Goal: Task Accomplishment & Management: Use online tool/utility

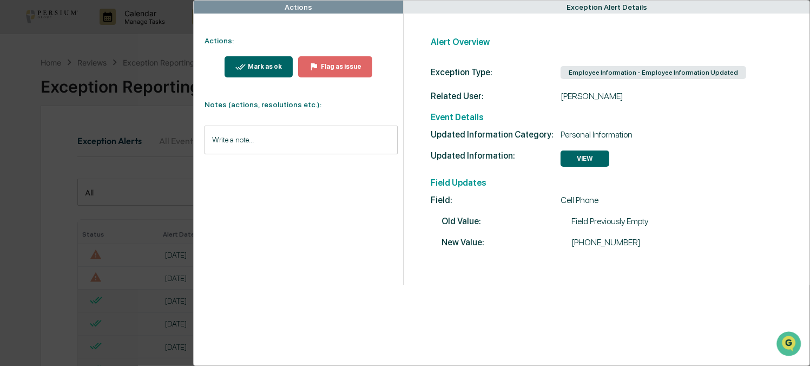
click at [29, 83] on div "Actions Actions: Mark as ok Flag as issue Notes (actions, resolutions etc.): Wr…" at bounding box center [405, 183] width 810 height 366
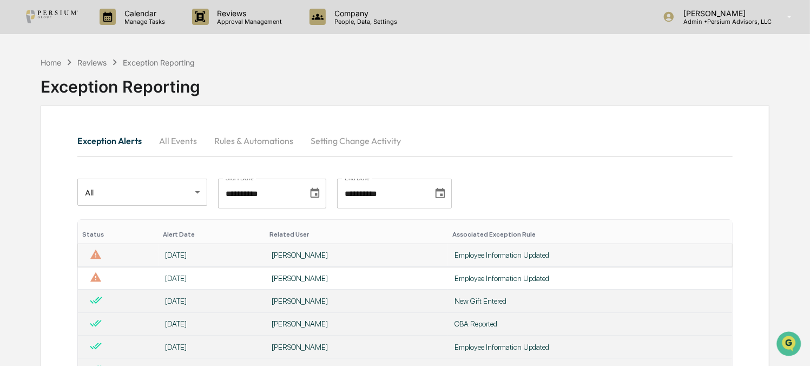
click at [230, 259] on div "[DATE]" at bounding box center [212, 254] width 94 height 9
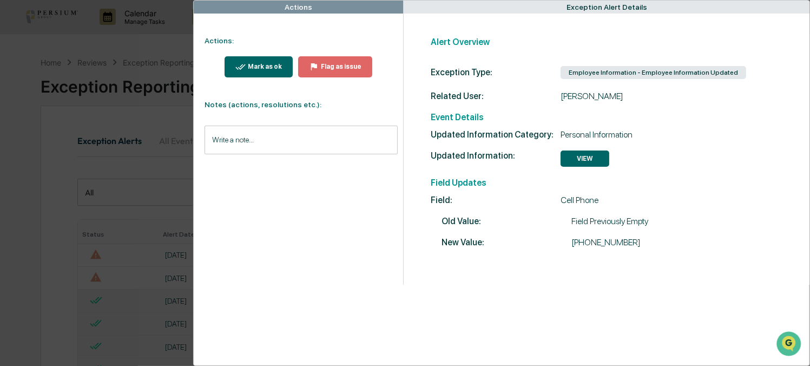
click at [236, 59] on button "Mark as ok" at bounding box center [258, 66] width 68 height 21
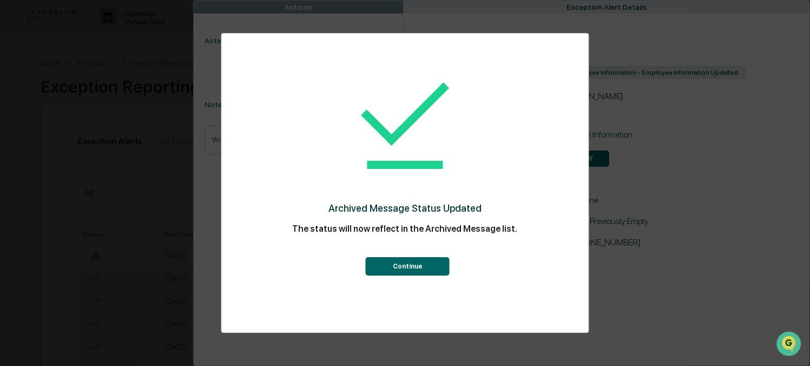
click at [388, 264] on button "Continue" at bounding box center [408, 266] width 84 height 18
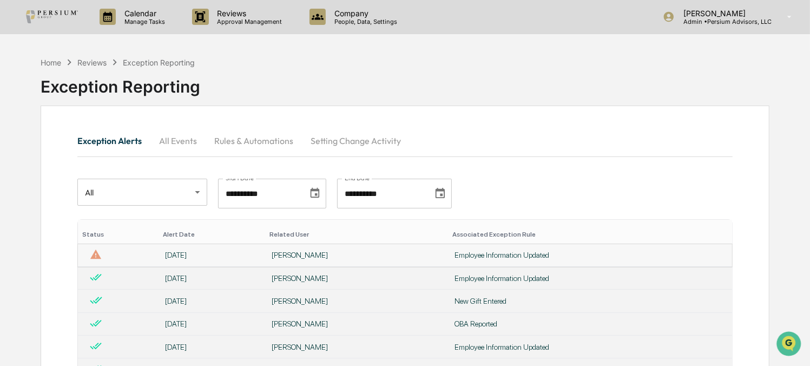
click at [210, 257] on div "[DATE]" at bounding box center [212, 254] width 94 height 9
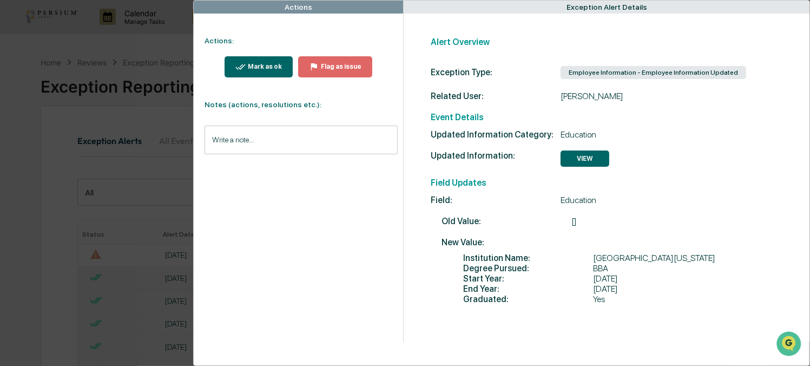
click at [251, 64] on div "Mark as ok" at bounding box center [264, 67] width 36 height 8
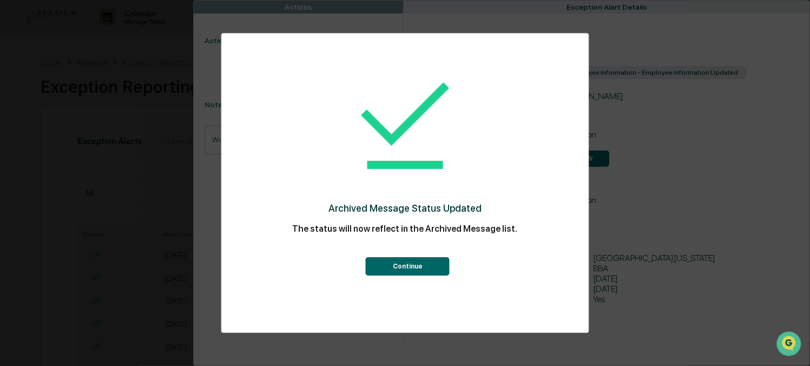
click at [61, 87] on div "Archived Message Status Updated The status will now reflect in the Archived Mes…" at bounding box center [405, 183] width 810 height 366
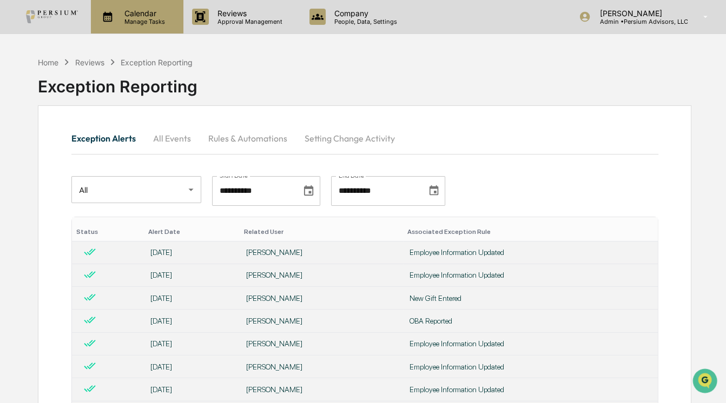
click at [140, 13] on p "Calendar" at bounding box center [143, 13] width 55 height 9
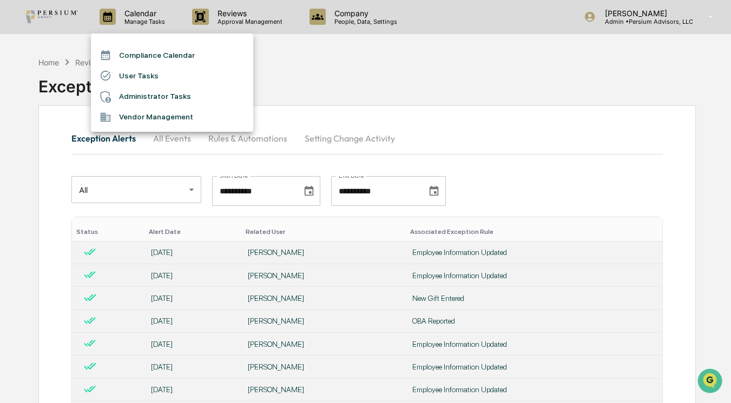
click at [61, 66] on div at bounding box center [365, 201] width 731 height 403
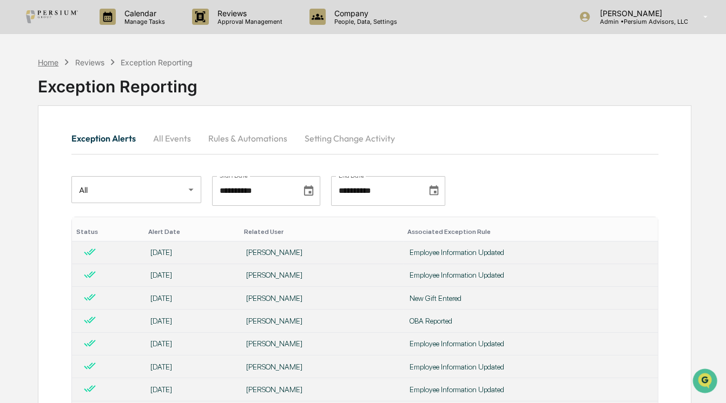
click at [54, 61] on div "Home" at bounding box center [48, 62] width 21 height 9
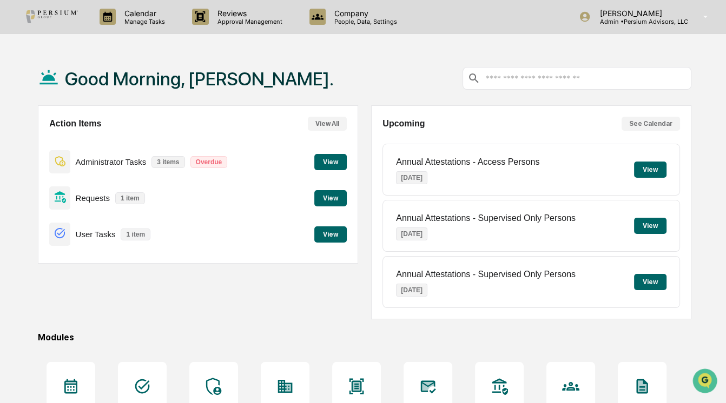
click at [315, 197] on button "View" at bounding box center [330, 198] width 32 height 16
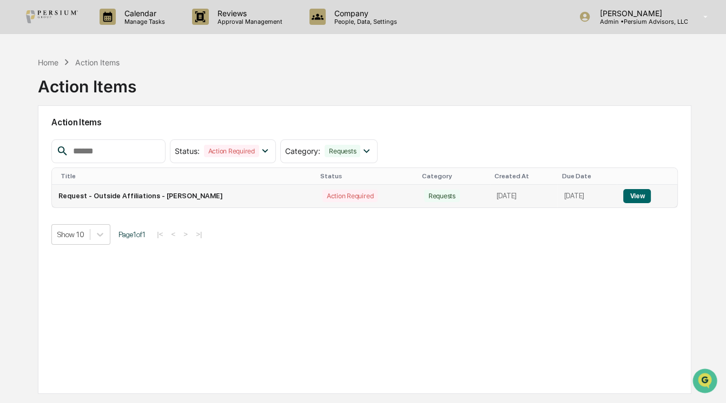
click at [644, 187] on td "View" at bounding box center [647, 196] width 61 height 23
click at [642, 192] on button "View" at bounding box center [637, 196] width 28 height 14
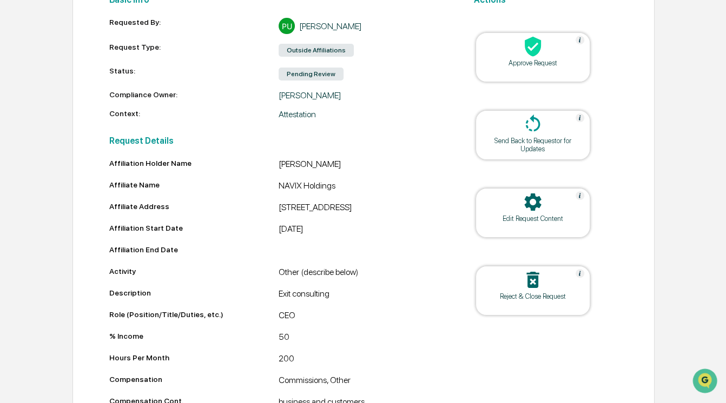
scroll to position [26, 0]
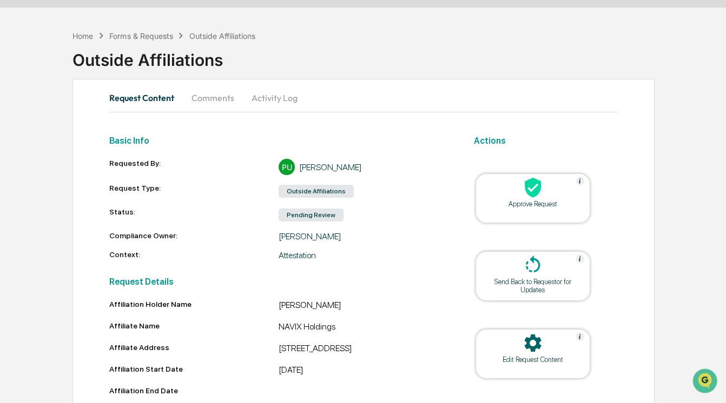
click at [536, 365] on div "Edit Request Content" at bounding box center [532, 354] width 115 height 50
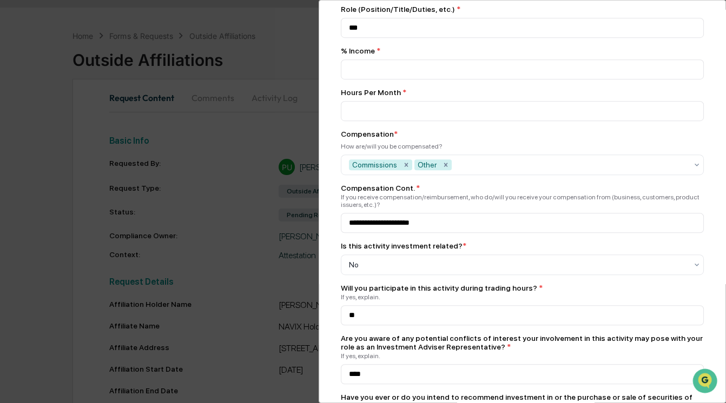
scroll to position [885, 0]
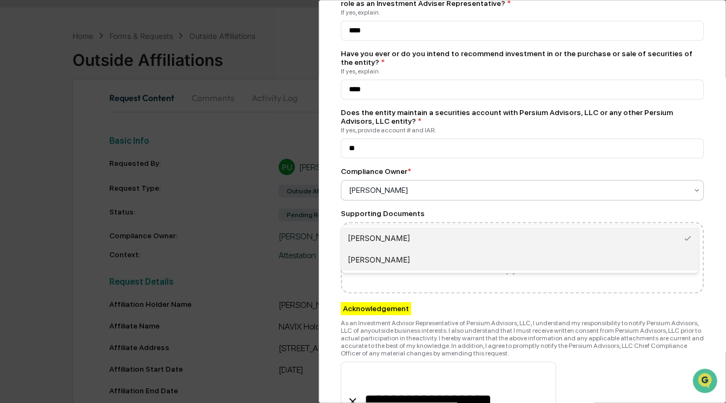
click at [407, 255] on div "[PERSON_NAME]" at bounding box center [519, 260] width 357 height 22
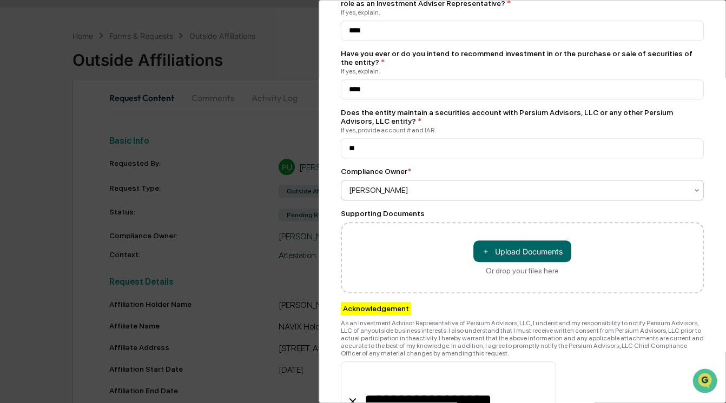
click at [521, 365] on input "**********" at bounding box center [448, 391] width 215 height 58
click at [552, 357] on div "As an Investment Advisor Representative of Persium Advisors, LLC, I understand …" at bounding box center [522, 339] width 363 height 38
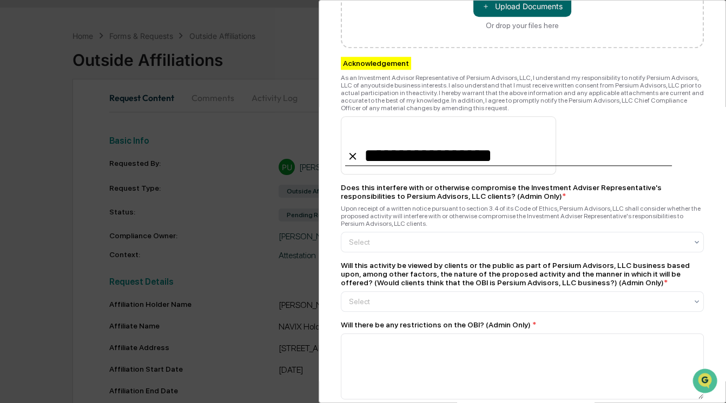
scroll to position [1130, 0]
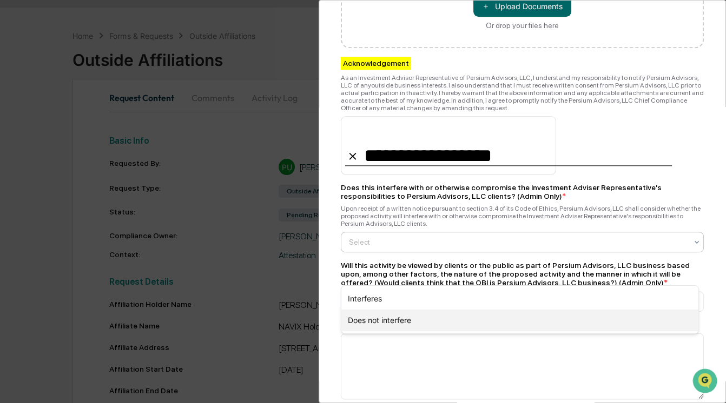
click at [399, 322] on div "Does not interfere" at bounding box center [519, 321] width 357 height 22
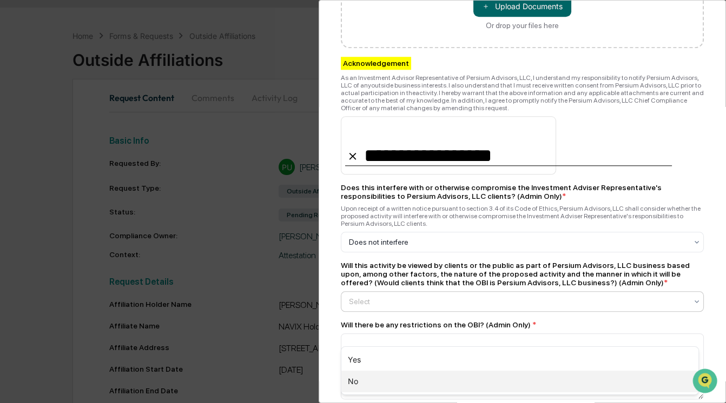
click at [392, 365] on div "No" at bounding box center [519, 382] width 357 height 22
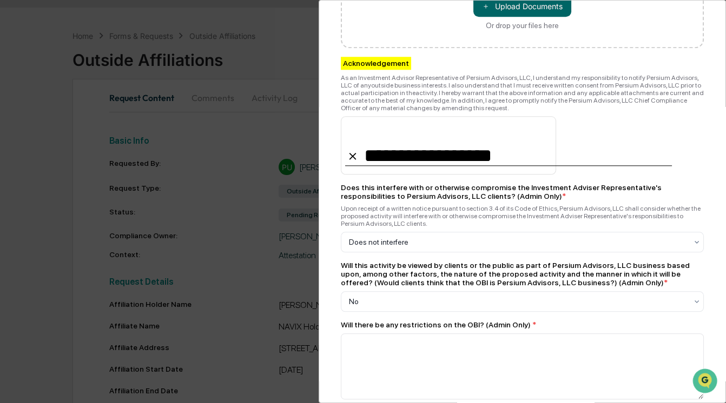
click at [419, 287] on div "Will this activity be viewed by clients or the public as part of Persium Adviso…" at bounding box center [522, 274] width 363 height 26
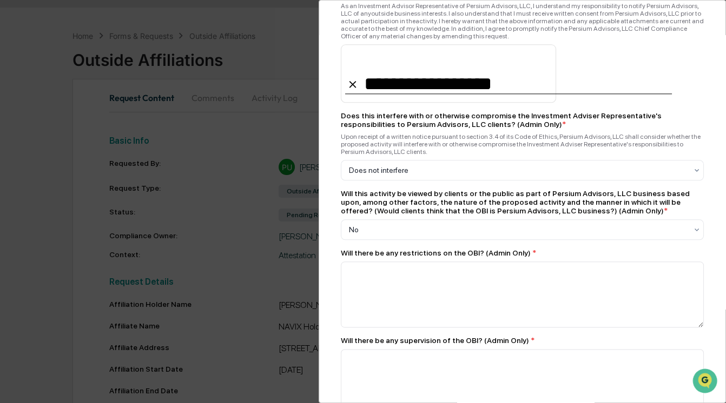
scroll to position [1278, 0]
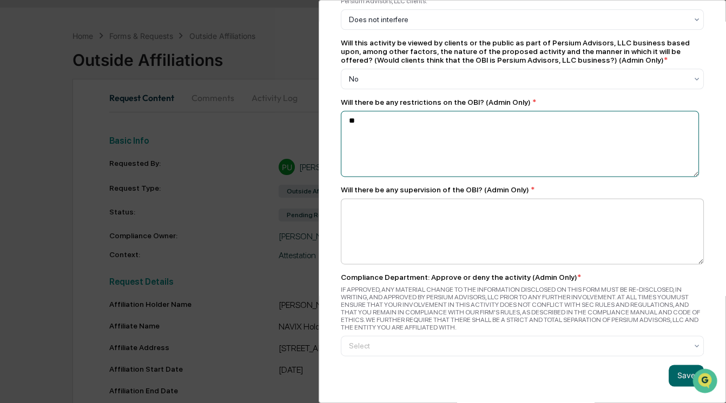
scroll to position [1376, 0]
type textarea "**"
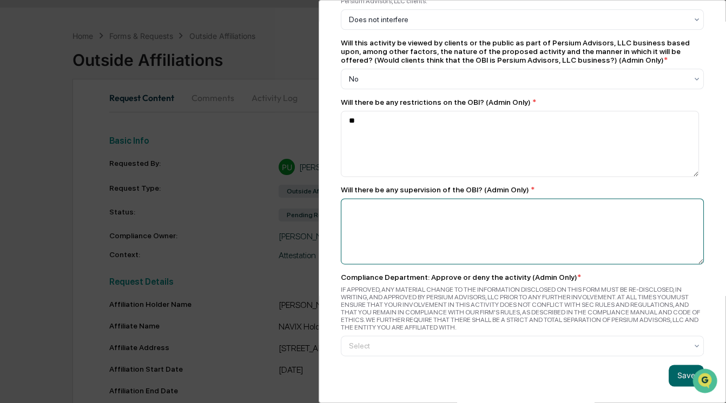
type textarea "**"
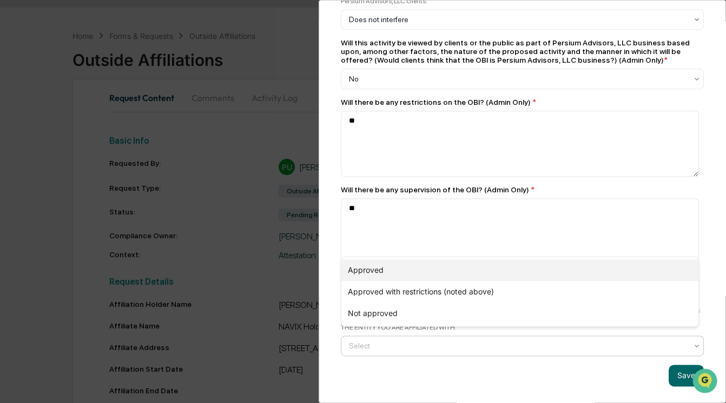
click at [407, 275] on div "Approved" at bounding box center [519, 271] width 357 height 22
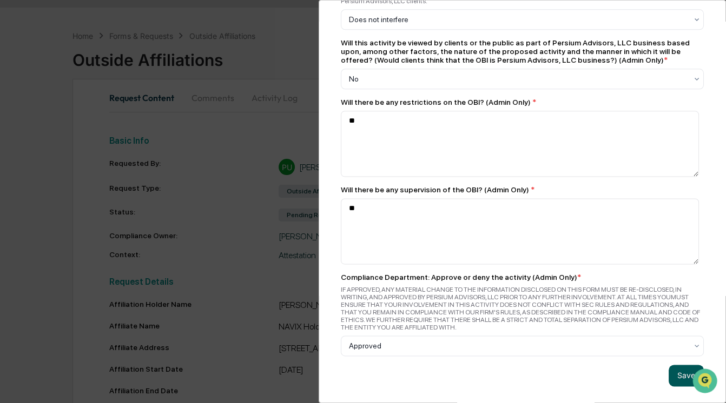
click at [683, 365] on button "Save" at bounding box center [685, 376] width 35 height 22
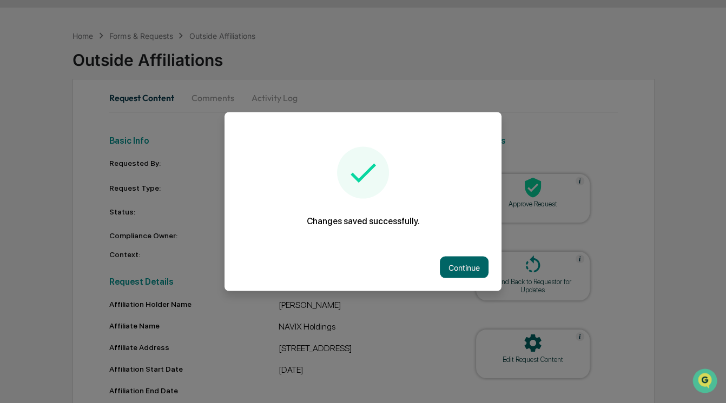
scroll to position [1384, 0]
click at [472, 264] on button "Continue" at bounding box center [466, 268] width 49 height 22
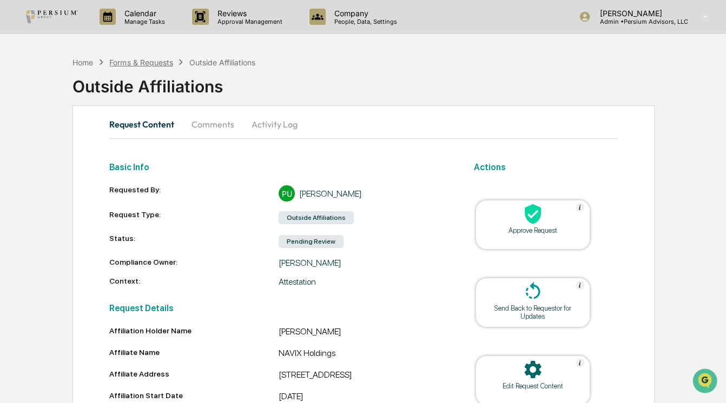
click at [141, 60] on div "Forms & Requests" at bounding box center [140, 62] width 63 height 9
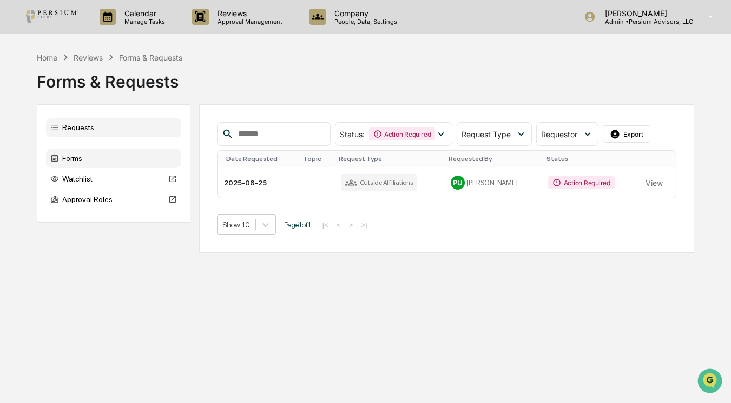
click at [92, 157] on div "Forms" at bounding box center [113, 158] width 135 height 19
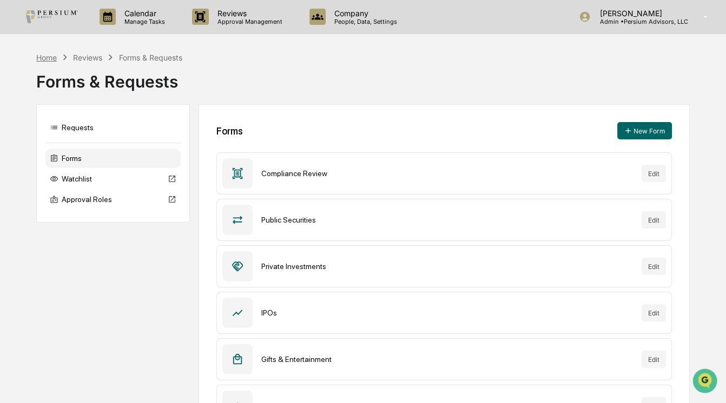
click at [49, 58] on div "Home" at bounding box center [46, 57] width 21 height 9
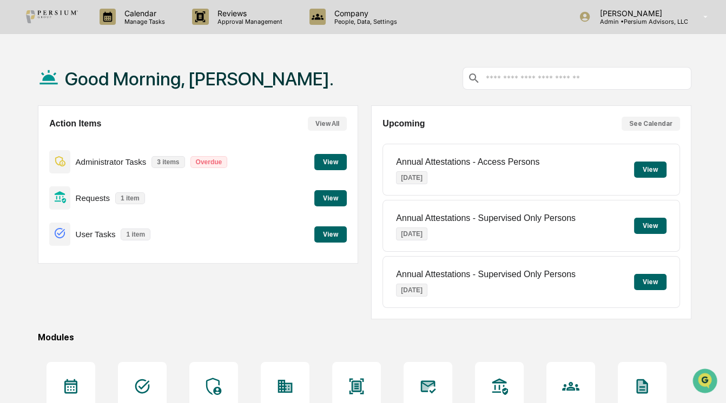
click at [330, 160] on button "View" at bounding box center [330, 162] width 32 height 16
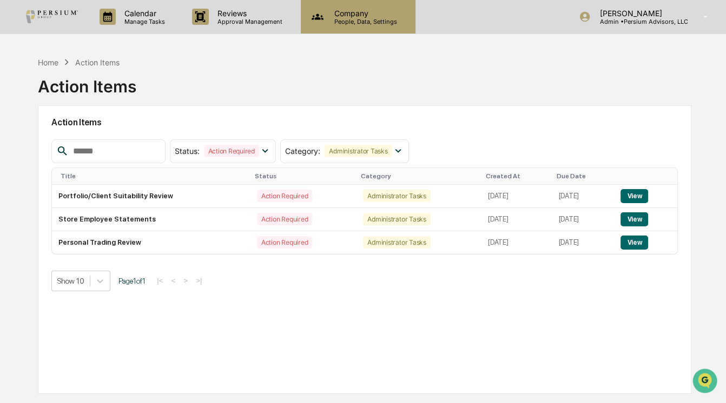
click at [353, 19] on p "People, Data, Settings" at bounding box center [364, 22] width 77 height 8
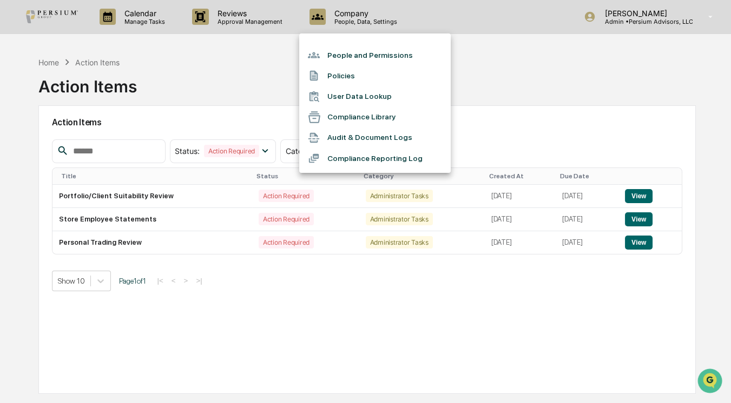
click at [170, 70] on div at bounding box center [365, 201] width 731 height 403
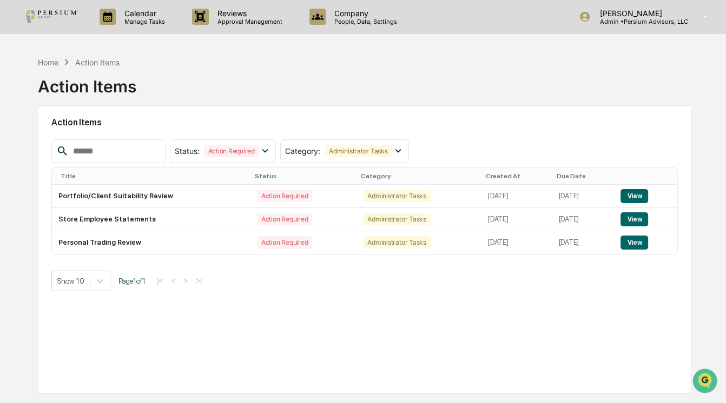
click at [145, 12] on p "Calendar" at bounding box center [143, 13] width 55 height 9
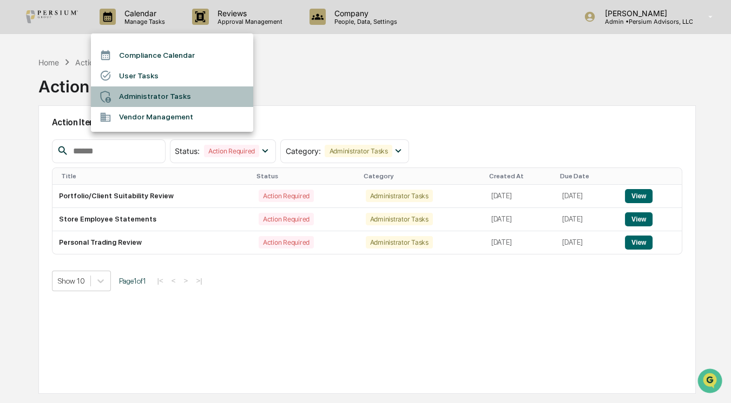
click at [148, 92] on li "Administrator Tasks" at bounding box center [172, 97] width 162 height 21
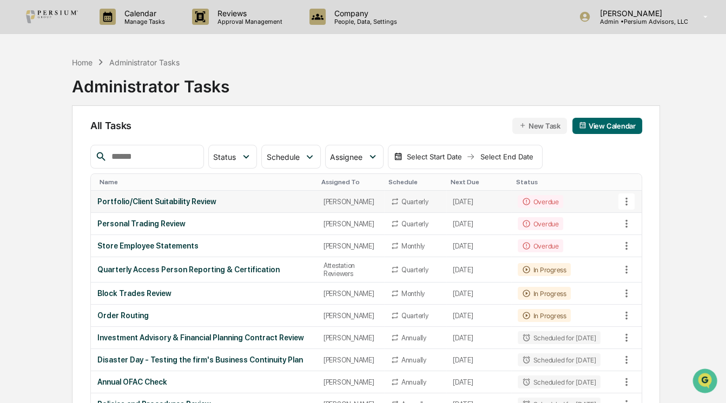
scroll to position [49, 0]
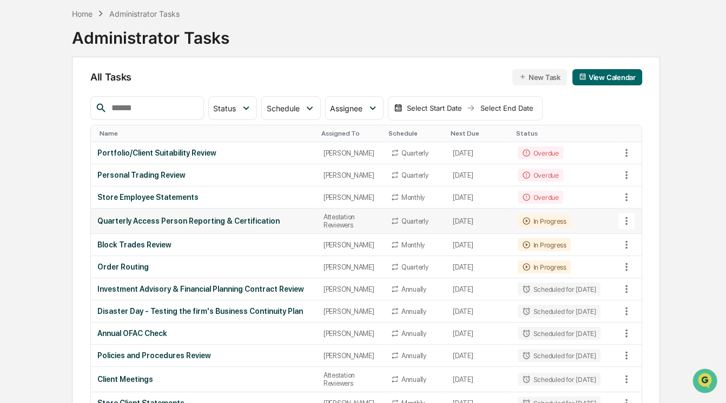
click at [246, 219] on div "Quarterly Access Person Reporting & Certification" at bounding box center [203, 221] width 213 height 9
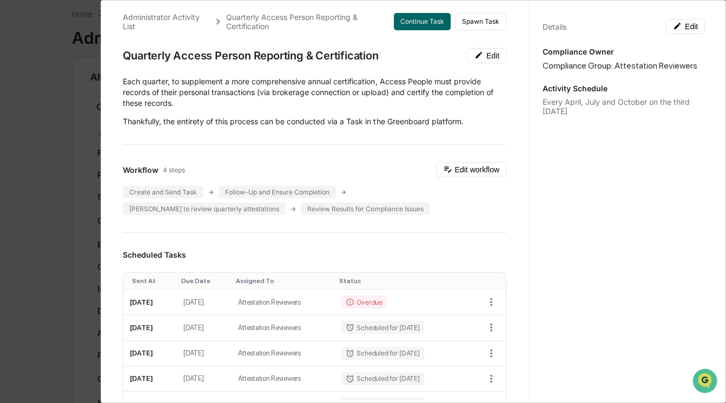
scroll to position [0, 0]
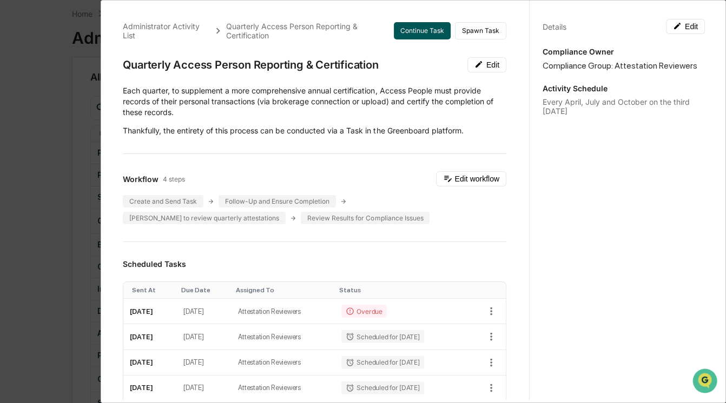
click at [412, 30] on button "Continue Task" at bounding box center [422, 30] width 57 height 17
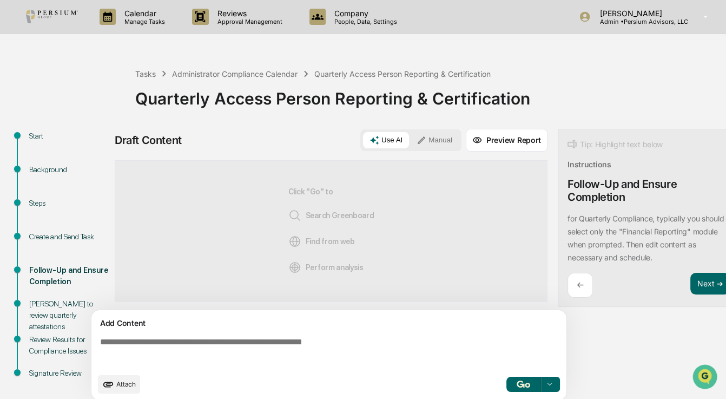
click at [56, 231] on div "Create and Send Task" at bounding box center [68, 236] width 79 height 11
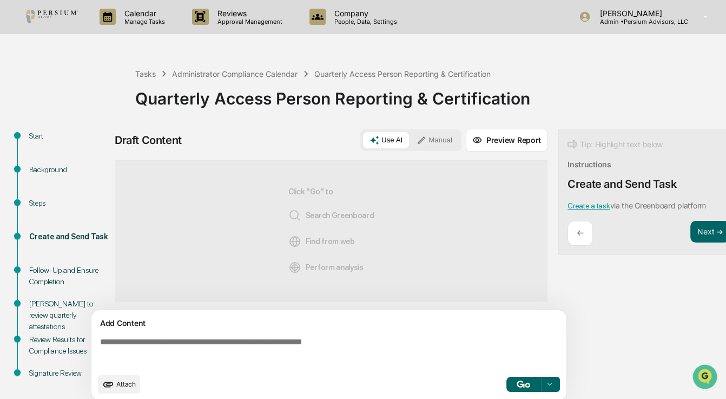
click at [38, 206] on div "Steps" at bounding box center [68, 202] width 79 height 11
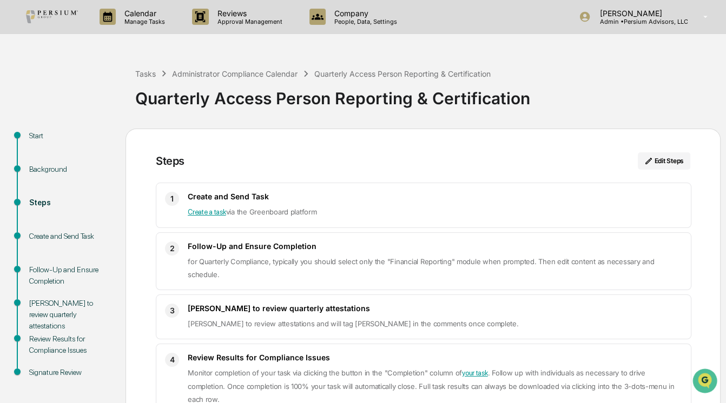
click at [49, 162] on div "Start" at bounding box center [69, 149] width 96 height 34
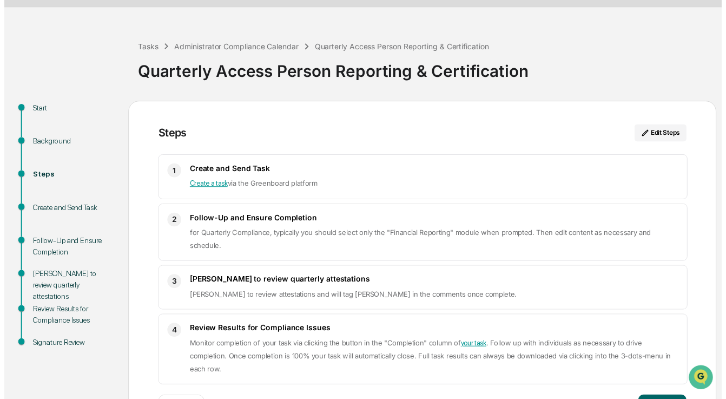
scroll to position [43, 0]
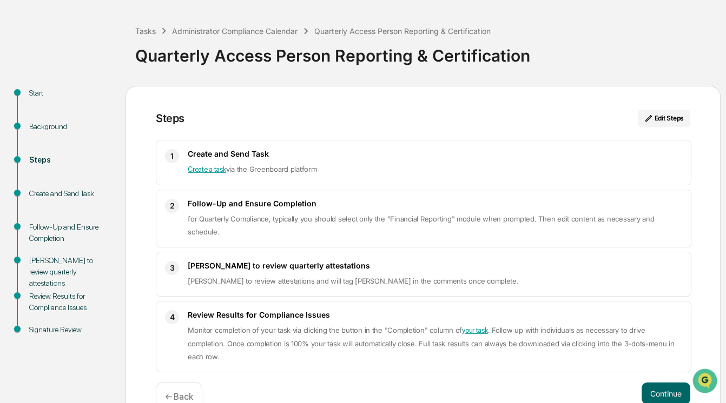
click at [55, 261] on div "[PERSON_NAME] to review quarterly attestations" at bounding box center [68, 272] width 79 height 34
click at [664, 365] on button "Continue" at bounding box center [665, 394] width 49 height 22
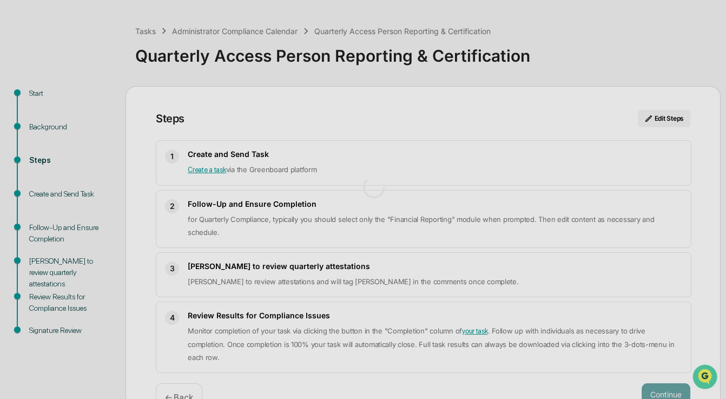
scroll to position [13, 0]
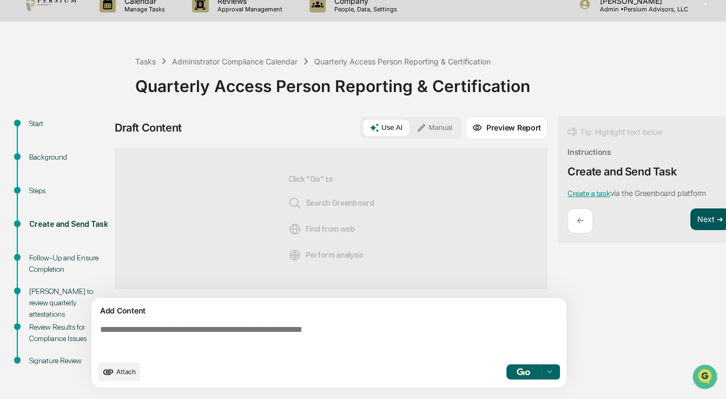
click at [705, 218] on button "Next ➔" at bounding box center [709, 219] width 39 height 22
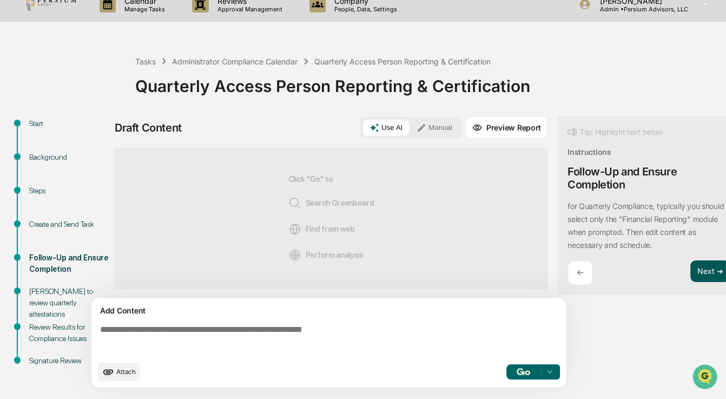
click at [705, 267] on button "Next ➔" at bounding box center [709, 271] width 39 height 22
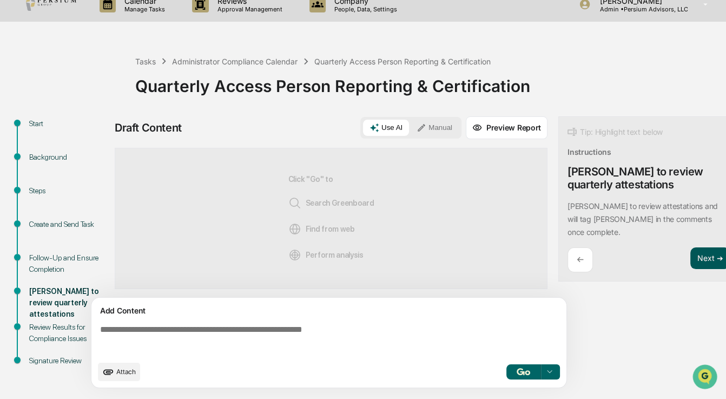
click at [703, 247] on button "Next ➔" at bounding box center [709, 258] width 39 height 22
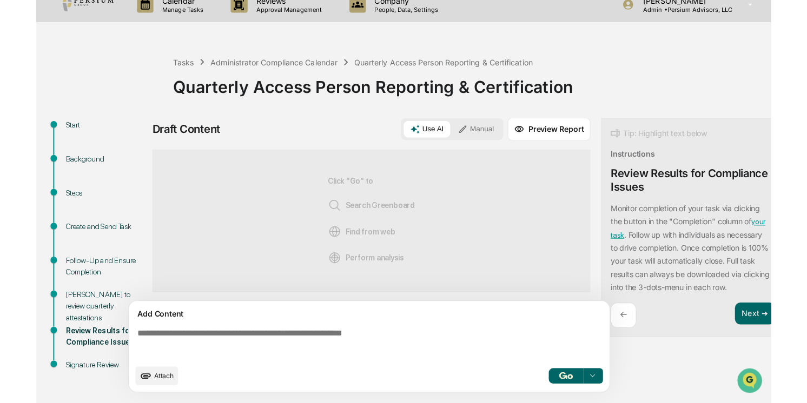
scroll to position [8, 0]
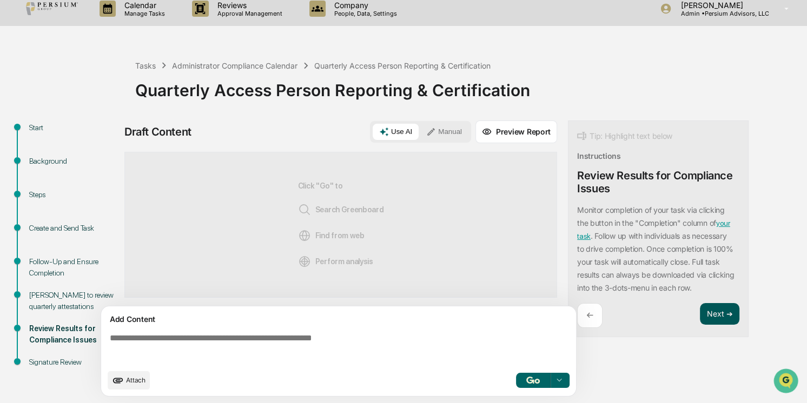
click at [713, 315] on button "Next ➔" at bounding box center [719, 314] width 39 height 22
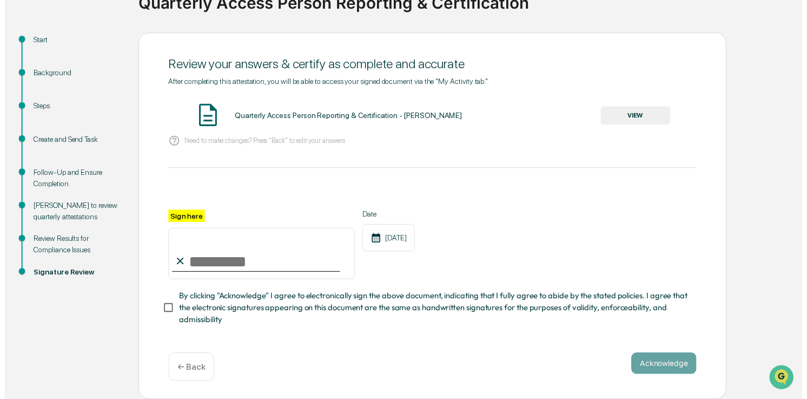
scroll to position [99, 0]
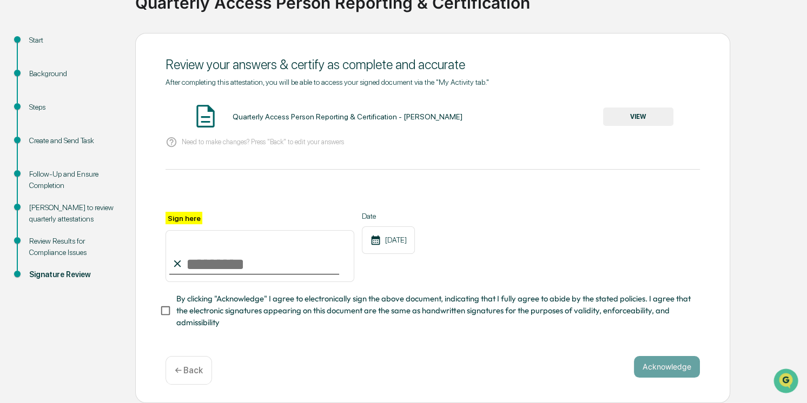
click at [191, 365] on p "← Back" at bounding box center [189, 371] width 28 height 10
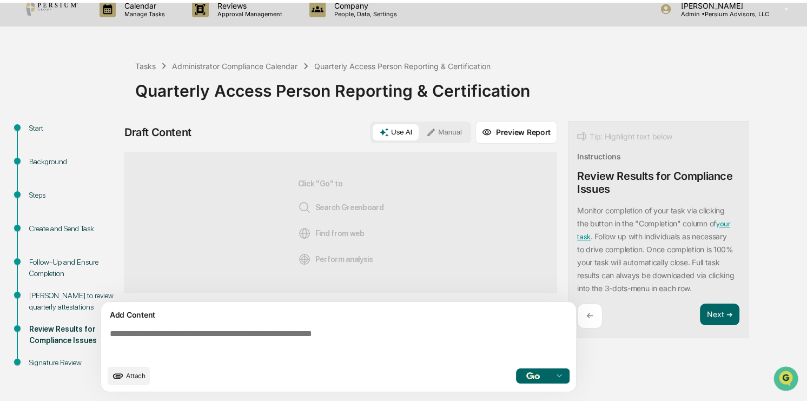
scroll to position [8, 0]
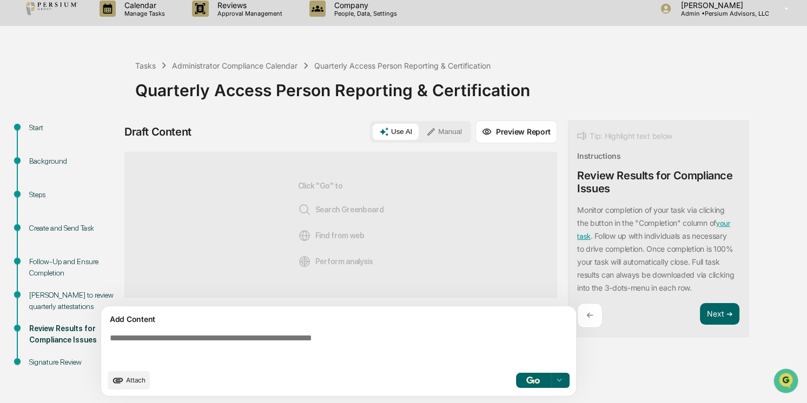
click at [313, 339] on textarea at bounding box center [340, 348] width 471 height 39
click at [452, 133] on button "Manual" at bounding box center [444, 132] width 49 height 16
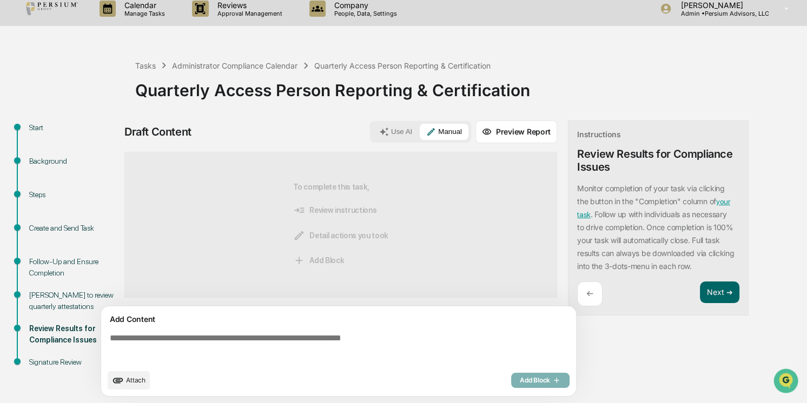
click at [258, 324] on div "Add Content" at bounding box center [339, 319] width 462 height 13
click at [243, 339] on textarea at bounding box center [340, 348] width 471 height 39
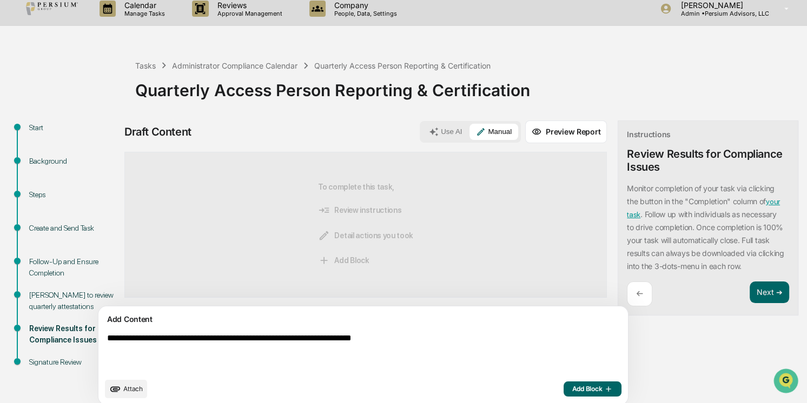
click at [442, 333] on textarea "**********" at bounding box center [338, 353] width 471 height 48
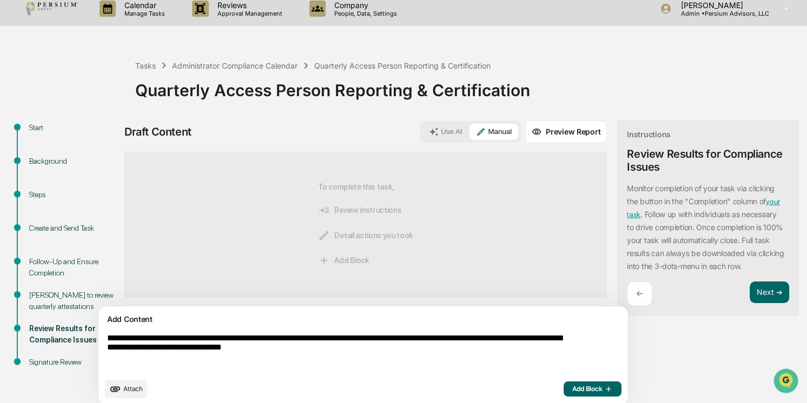
click at [486, 344] on textarea "**********" at bounding box center [338, 353] width 471 height 48
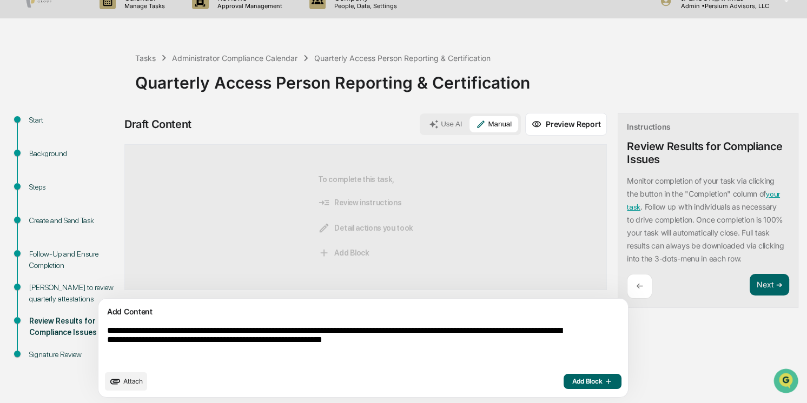
scroll to position [17, 0]
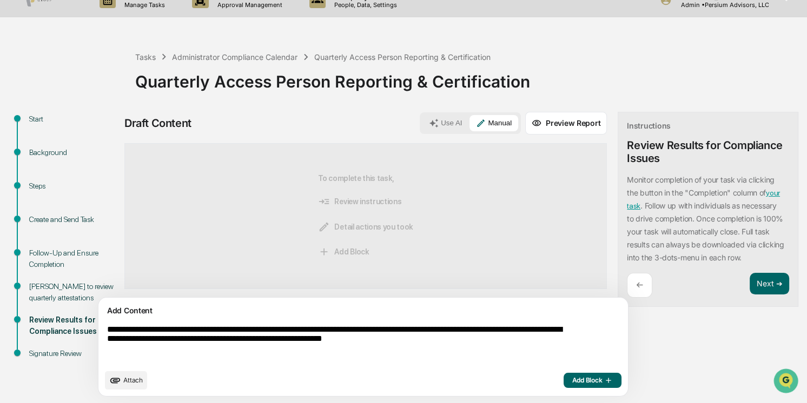
drag, startPoint x: 437, startPoint y: 339, endPoint x: 567, endPoint y: 339, distance: 130.3
click at [567, 339] on textarea "**********" at bounding box center [338, 345] width 471 height 48
type textarea "**********"
click at [750, 280] on button "Next ➔" at bounding box center [769, 284] width 39 height 22
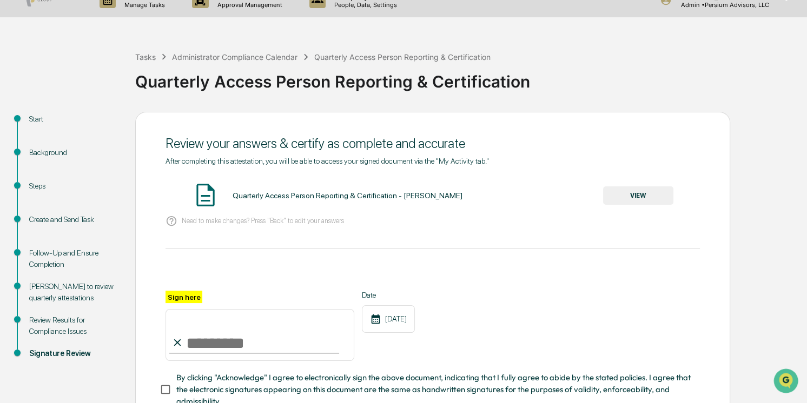
click at [48, 320] on div "Review Results for Compliance Issues" at bounding box center [73, 326] width 89 height 23
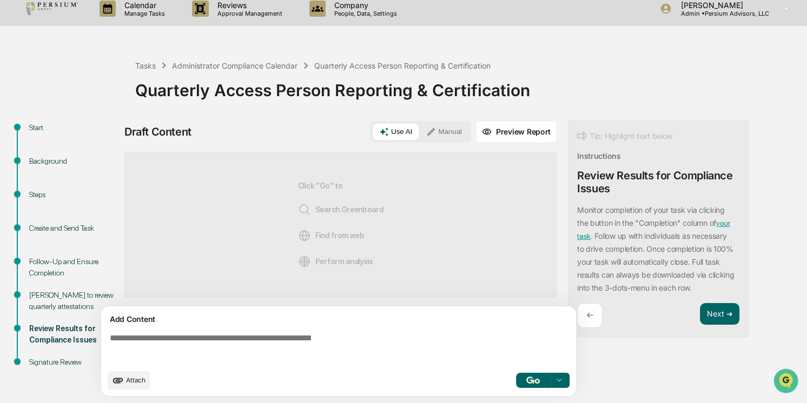
scroll to position [8, 0]
click at [422, 132] on button "Manual" at bounding box center [444, 132] width 49 height 16
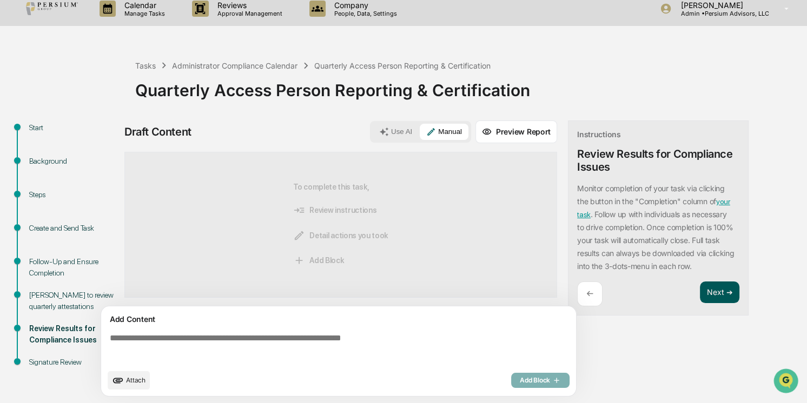
click at [721, 289] on button "Next ➔" at bounding box center [719, 293] width 39 height 22
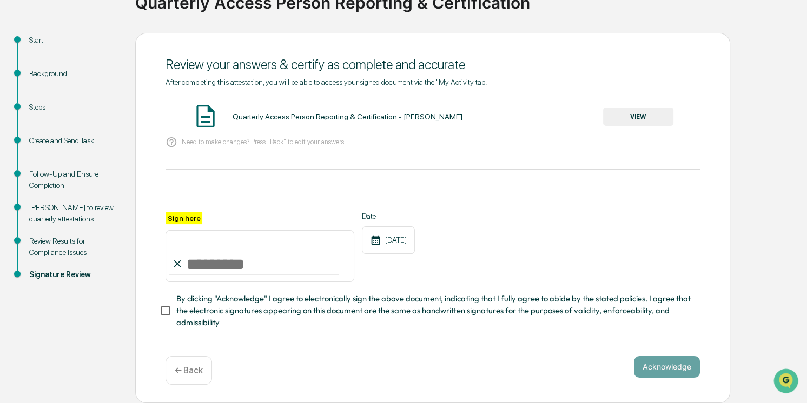
scroll to position [99, 0]
click at [654, 112] on button "VIEW" at bounding box center [638, 117] width 70 height 18
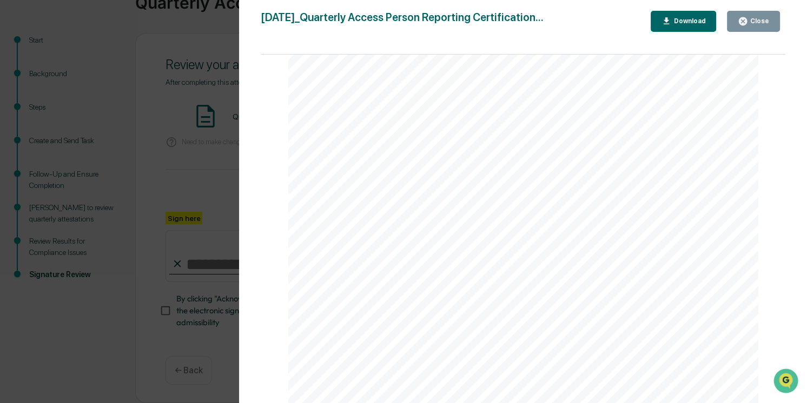
scroll to position [292, 0]
click at [740, 29] on button "Close" at bounding box center [753, 21] width 53 height 21
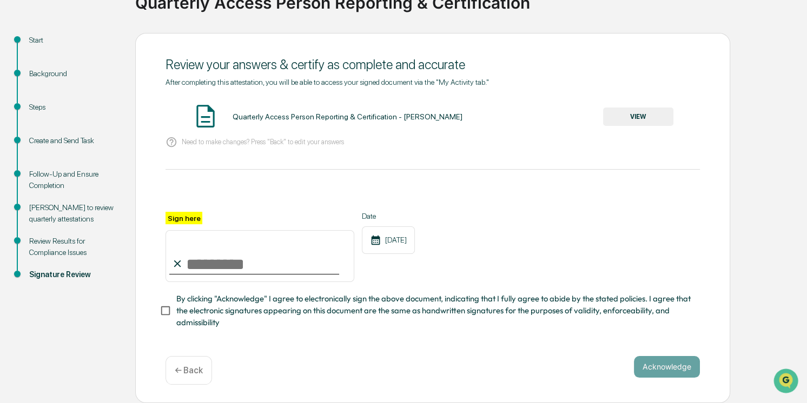
click at [60, 202] on div "[PERSON_NAME] to review quarterly attestations" at bounding box center [73, 213] width 89 height 23
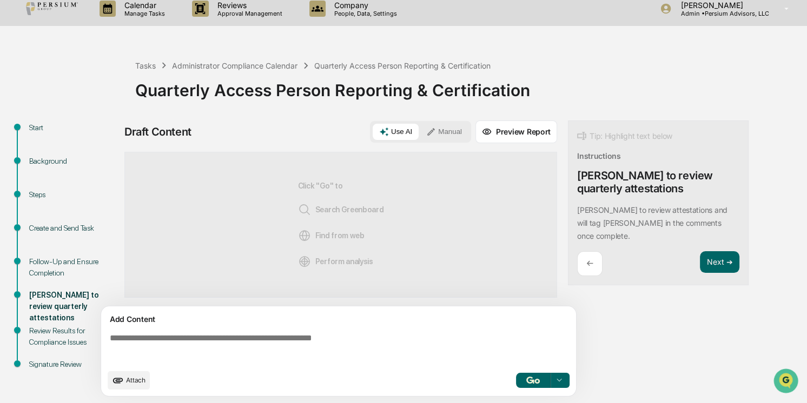
scroll to position [8, 0]
click at [43, 273] on div "Follow-Up and Ensure Completion" at bounding box center [73, 267] width 89 height 23
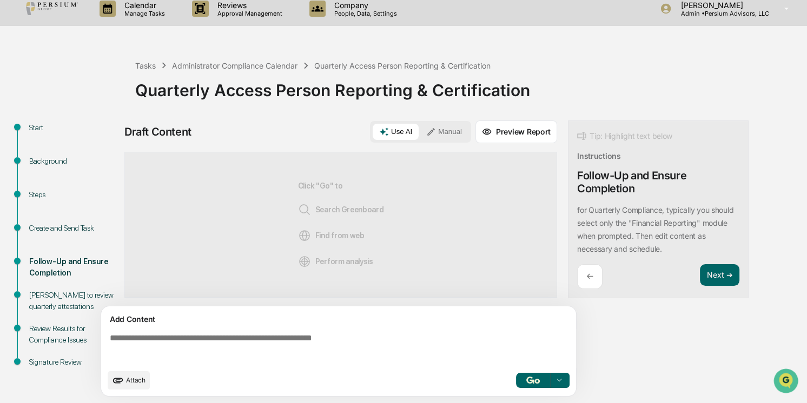
click at [44, 308] on div "[PERSON_NAME] to review quarterly attestations" at bounding box center [73, 301] width 89 height 23
click at [168, 337] on textarea at bounding box center [340, 348] width 471 height 39
click at [56, 298] on div "[PERSON_NAME] to review quarterly attestations" at bounding box center [73, 301] width 89 height 23
click at [49, 288] on div "Follow-Up and Ensure Completion" at bounding box center [74, 275] width 106 height 34
click at [43, 303] on div "[PERSON_NAME] to review quarterly attestations" at bounding box center [73, 301] width 89 height 23
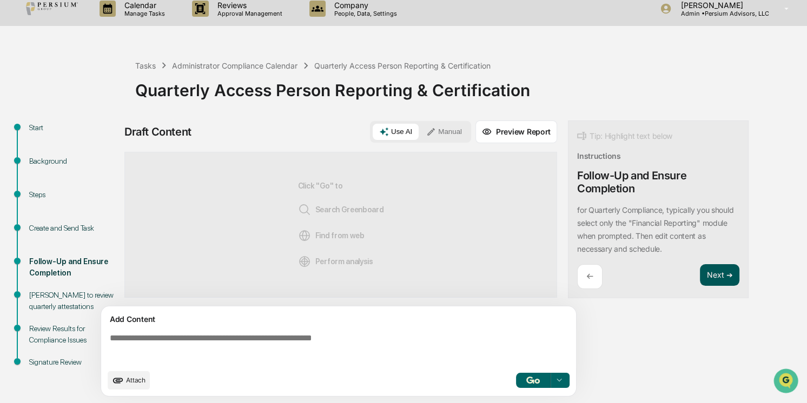
click at [718, 274] on button "Next ➔" at bounding box center [719, 275] width 39 height 22
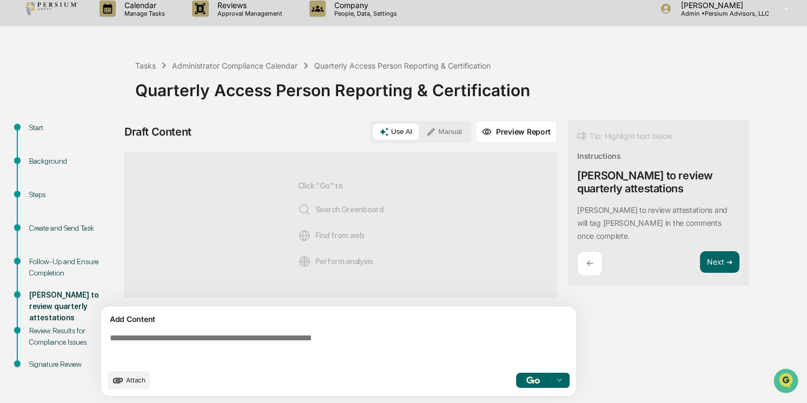
click at [157, 341] on textarea at bounding box center [340, 348] width 471 height 39
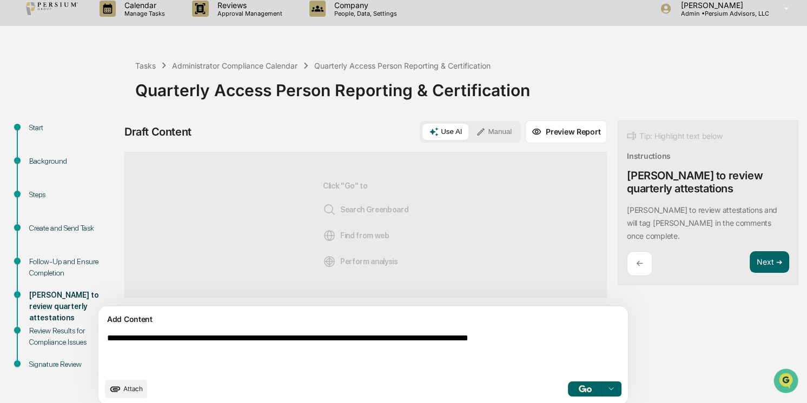
click at [514, 337] on textarea "**********" at bounding box center [338, 353] width 471 height 48
click at [569, 339] on textarea "**********" at bounding box center [338, 353] width 471 height 48
click at [468, 341] on textarea "**********" at bounding box center [338, 353] width 471 height 48
click at [554, 339] on textarea "**********" at bounding box center [338, 353] width 471 height 48
click at [257, 351] on textarea "**********" at bounding box center [338, 353] width 471 height 48
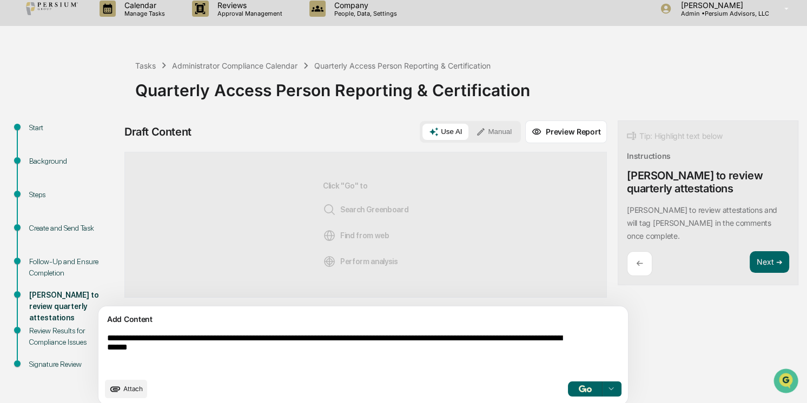
click at [306, 349] on textarea "**********" at bounding box center [338, 353] width 471 height 48
click at [379, 344] on textarea "**********" at bounding box center [338, 353] width 471 height 48
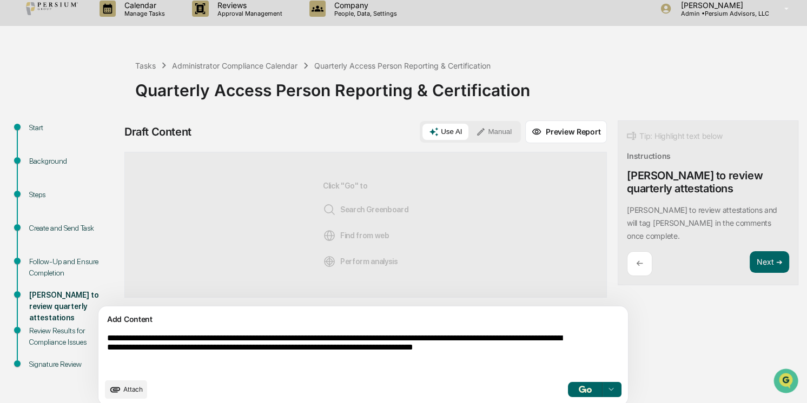
click at [231, 365] on textarea "**********" at bounding box center [338, 353] width 471 height 48
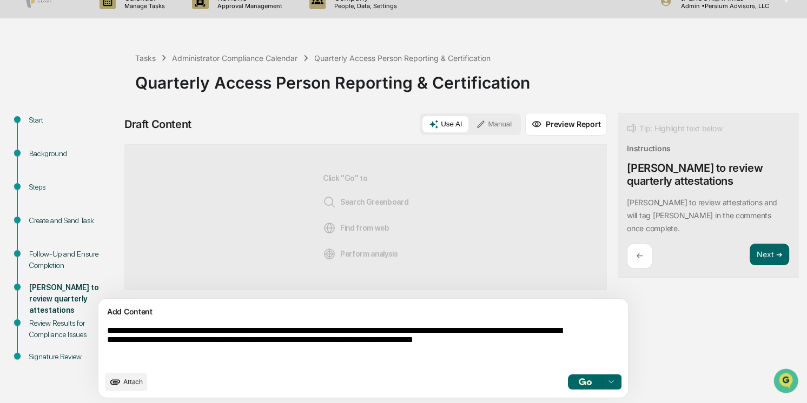
scroll to position [17, 0]
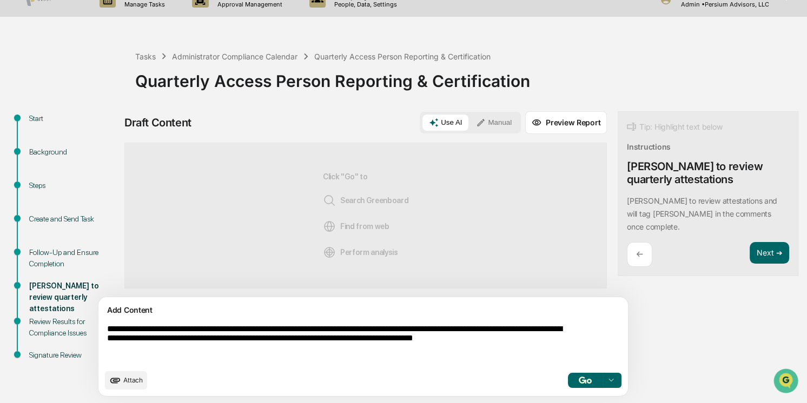
drag, startPoint x: 228, startPoint y: 355, endPoint x: 102, endPoint y: 324, distance: 130.3
click at [102, 324] on div "**********" at bounding box center [362, 346] width 529 height 99
type textarea "**********"
click at [469, 123] on button "Manual" at bounding box center [493, 123] width 49 height 16
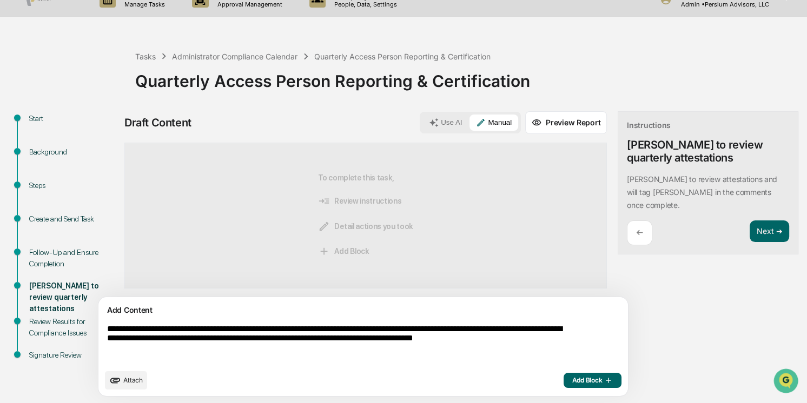
click at [270, 352] on textarea "**********" at bounding box center [338, 344] width 471 height 48
click at [572, 365] on span "Add Block" at bounding box center [592, 380] width 41 height 9
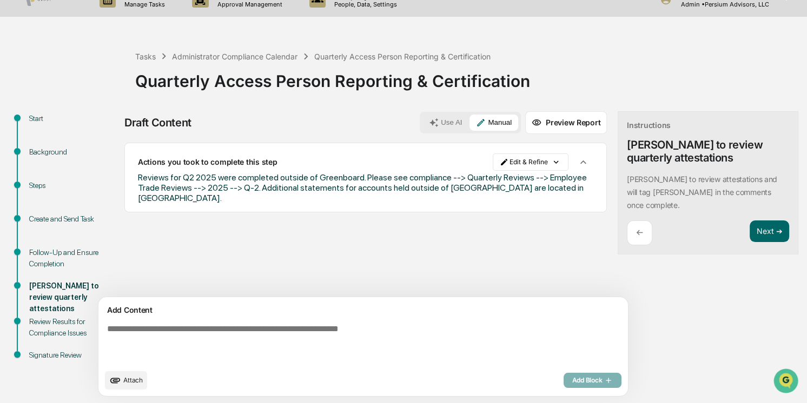
click at [200, 335] on textarea at bounding box center [338, 344] width 471 height 48
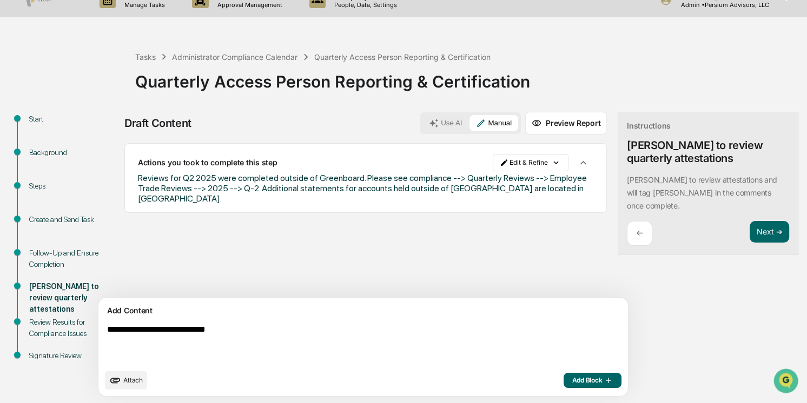
type textarea "**********"
click at [181, 329] on textarea "**********" at bounding box center [338, 345] width 471 height 48
click at [158, 331] on textarea "**********" at bounding box center [338, 345] width 471 height 48
drag, startPoint x: 270, startPoint y: 328, endPoint x: 100, endPoint y: 323, distance: 169.9
click at [100, 323] on div "**********" at bounding box center [363, 347] width 531 height 100
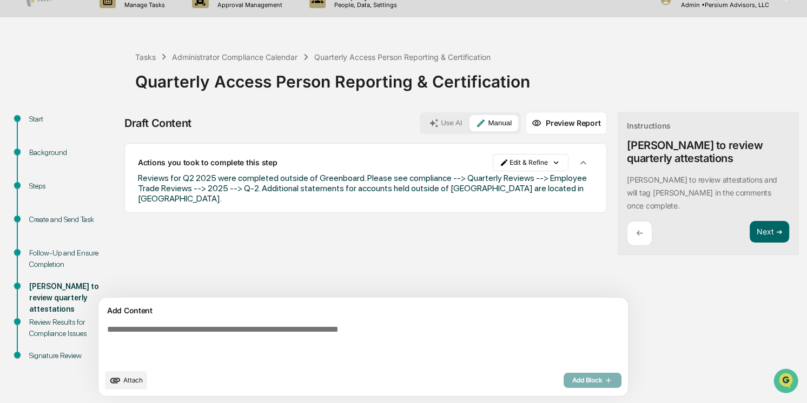
click at [443, 251] on div "Sources Actions you took to complete this step Edit & Refine Reviews for Q2 202…" at bounding box center [365, 220] width 482 height 155
click at [750, 221] on button "Next ➔" at bounding box center [769, 232] width 39 height 22
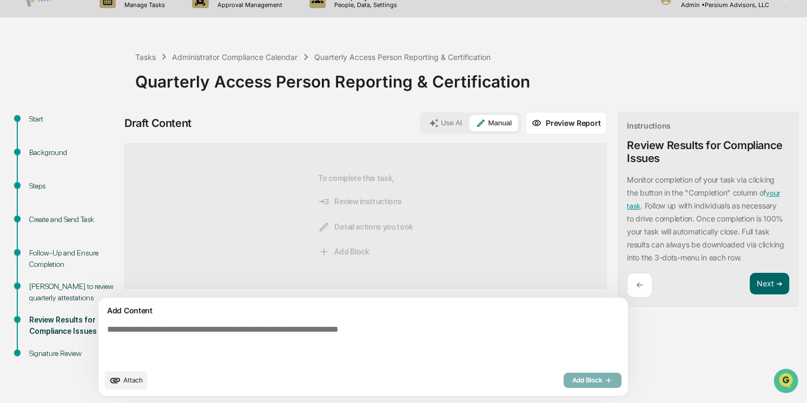
click at [400, 342] on textarea at bounding box center [338, 345] width 471 height 48
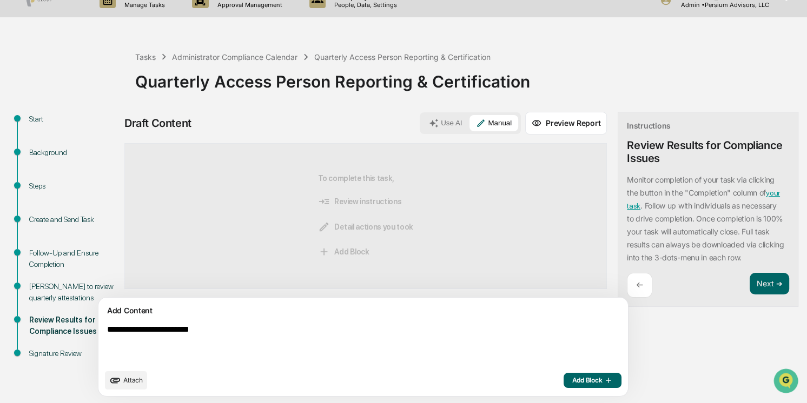
type textarea "**********"
click at [572, 365] on span "Add Block" at bounding box center [592, 380] width 41 height 9
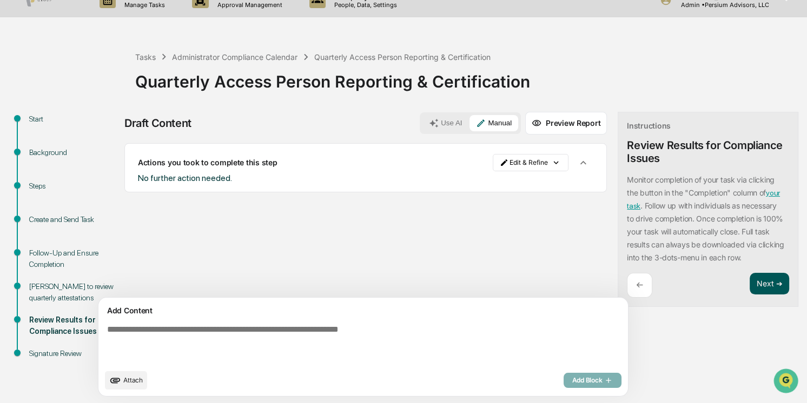
click at [750, 282] on button "Next ➔" at bounding box center [769, 284] width 39 height 22
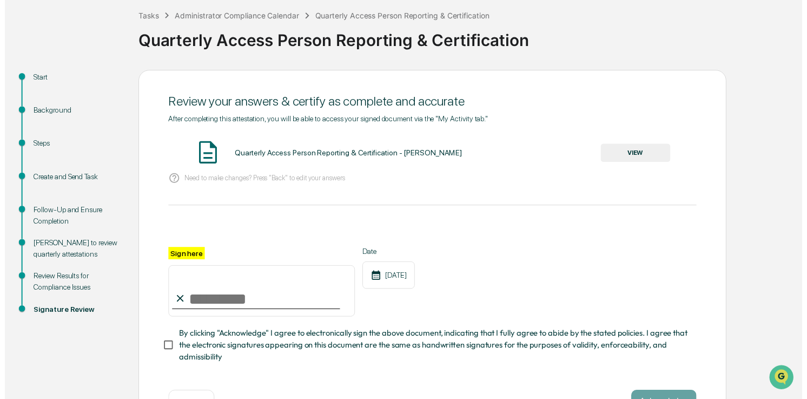
scroll to position [99, 0]
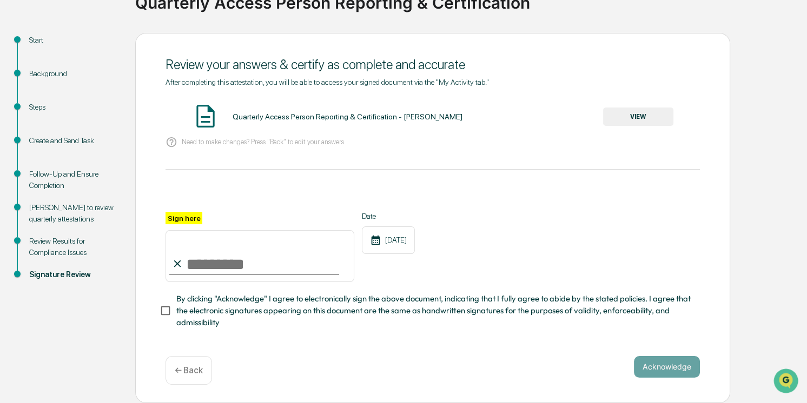
click at [189, 365] on p "← Back" at bounding box center [189, 371] width 28 height 10
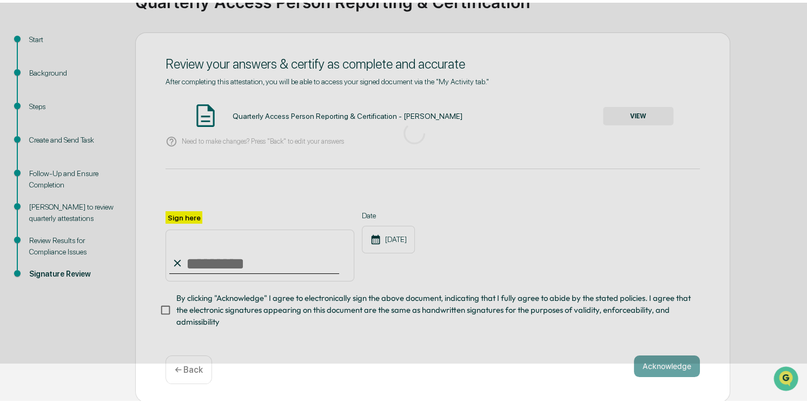
scroll to position [8, 0]
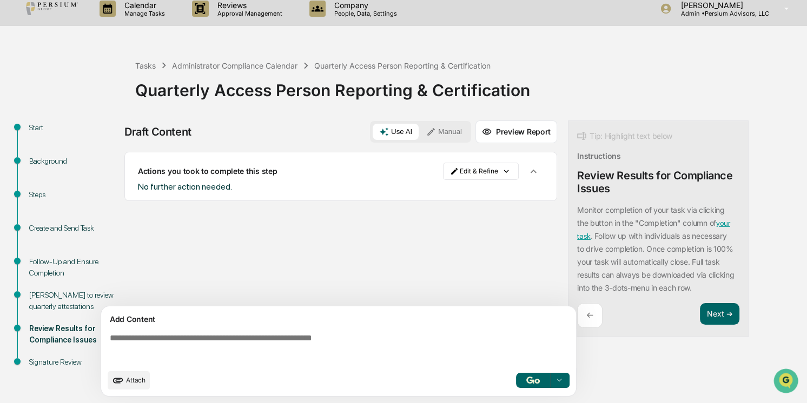
click at [217, 357] on textarea at bounding box center [340, 348] width 471 height 39
click at [449, 139] on button "Manual" at bounding box center [444, 132] width 49 height 16
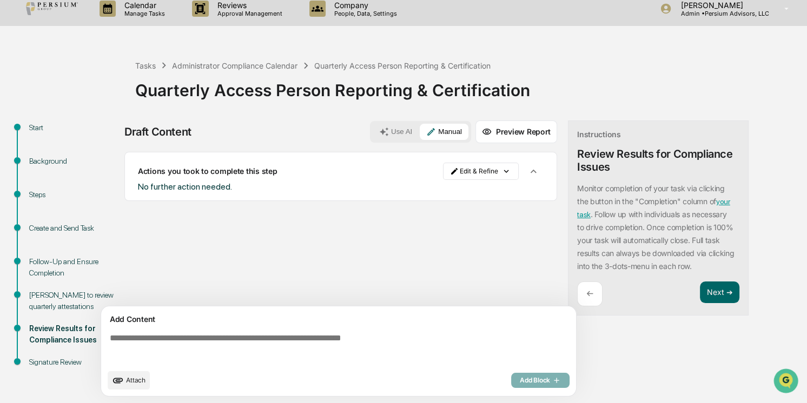
click at [297, 338] on textarea at bounding box center [340, 348] width 471 height 39
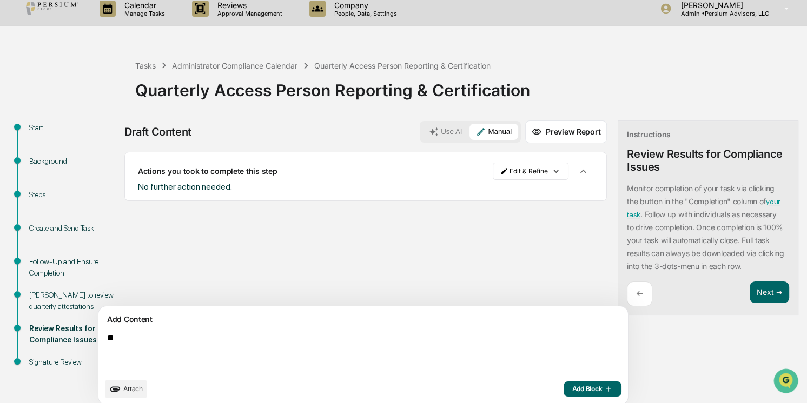
type textarea "*"
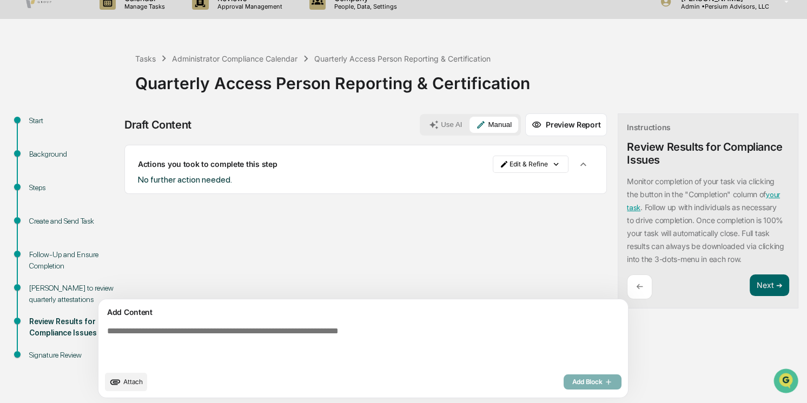
scroll to position [17, 0]
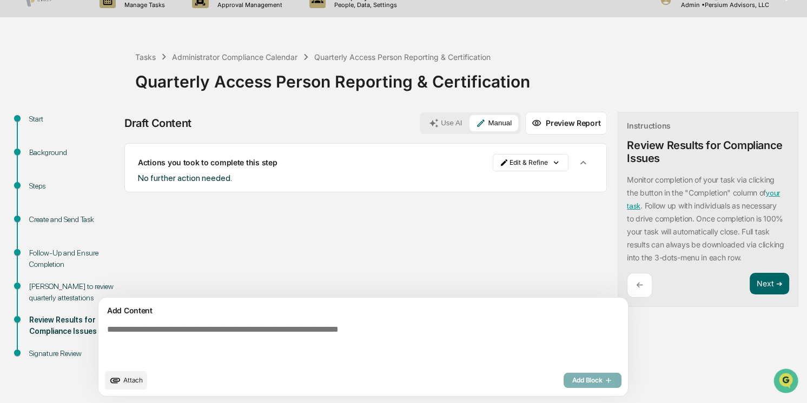
click at [268, 242] on div "Sources Actions you took to complete this step Edit & Refine No further action …" at bounding box center [365, 220] width 482 height 155
click at [750, 284] on button "Next ➔" at bounding box center [769, 284] width 39 height 22
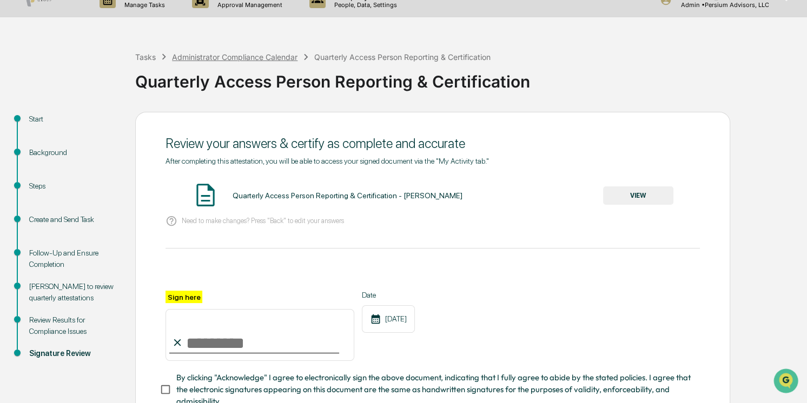
click at [250, 57] on div "Administrator Compliance Calendar" at bounding box center [234, 56] width 125 height 9
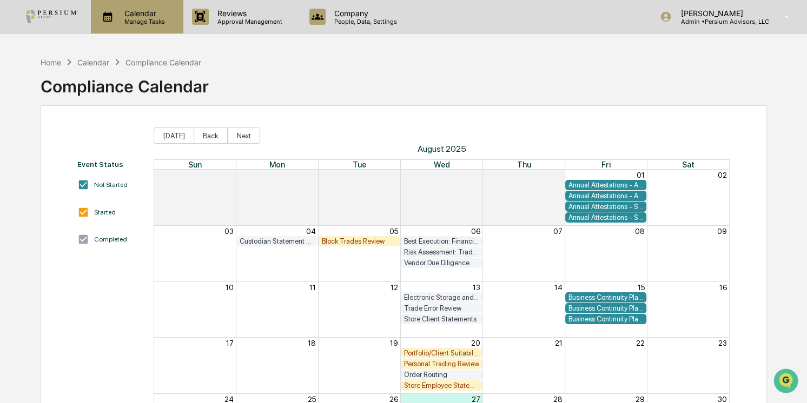
click at [141, 29] on div "Calendar Manage Tasks" at bounding box center [137, 17] width 92 height 34
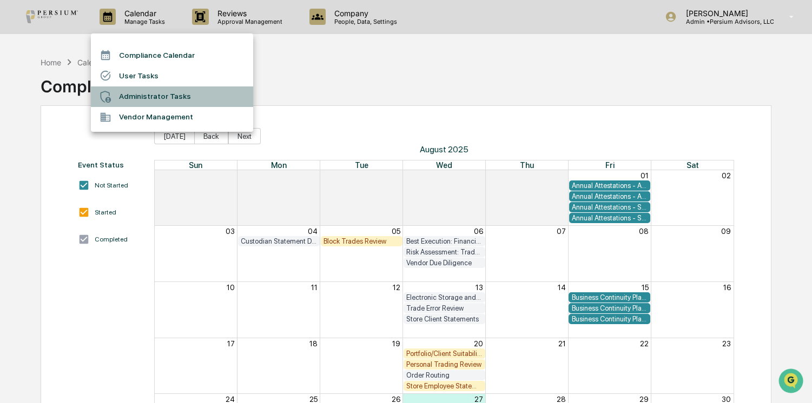
click at [155, 100] on li "Administrator Tasks" at bounding box center [172, 97] width 162 height 21
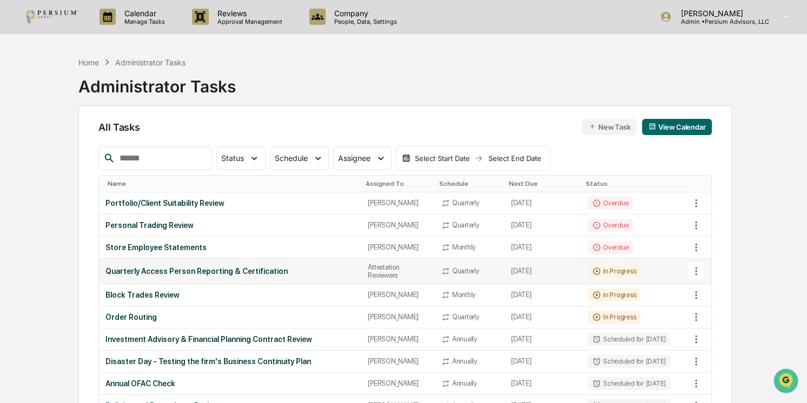
click at [695, 270] on icon at bounding box center [696, 271] width 2 height 8
click at [455, 263] on div at bounding box center [406, 201] width 812 height 403
click at [373, 268] on div "Attestation Reviewers" at bounding box center [398, 271] width 60 height 16
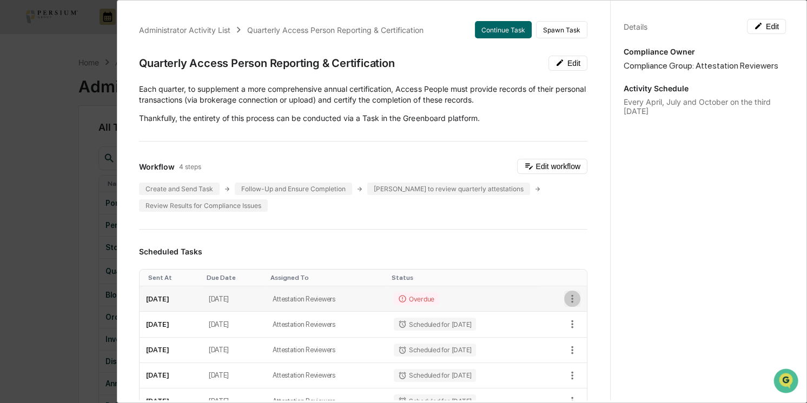
click at [566, 302] on icon "button" at bounding box center [572, 299] width 12 height 12
click at [563, 297] on div at bounding box center [406, 201] width 812 height 403
click at [366, 302] on td "Attestation Reviewers" at bounding box center [326, 299] width 121 height 25
click at [557, 59] on button "Edit" at bounding box center [567, 63] width 39 height 15
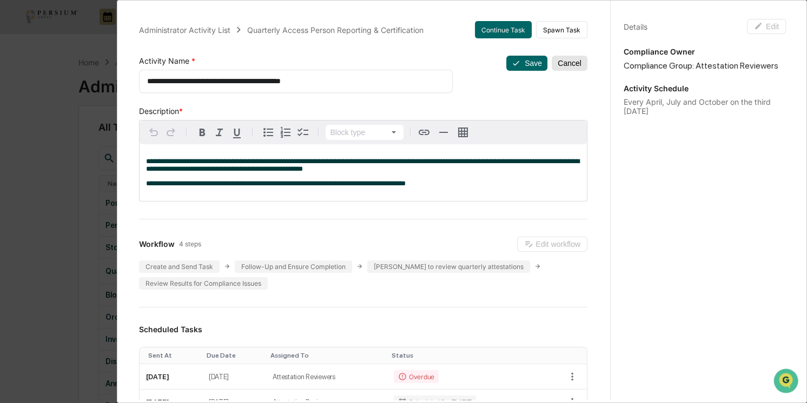
click at [560, 58] on button "Cancel" at bounding box center [570, 63] width 36 height 15
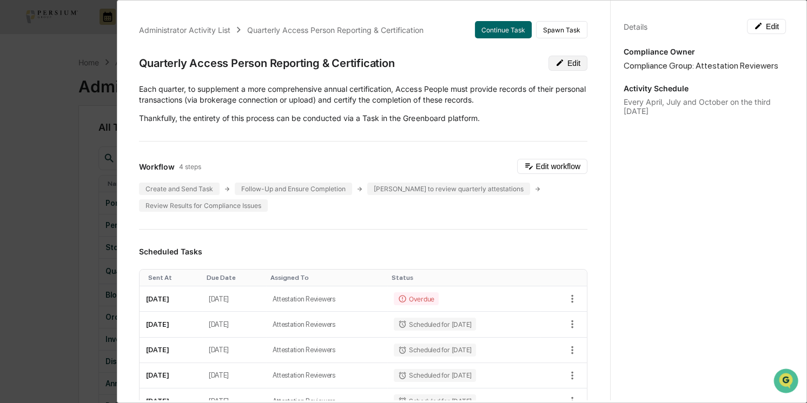
click at [561, 65] on button "Edit" at bounding box center [567, 63] width 39 height 15
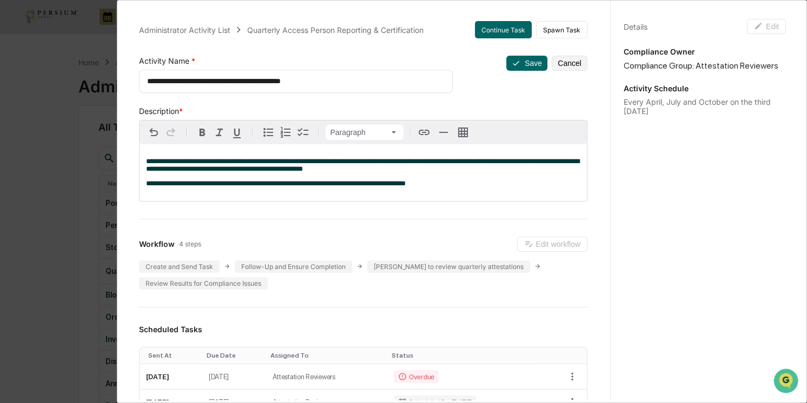
click at [455, 184] on p "**********" at bounding box center [363, 184] width 434 height 8
click at [562, 65] on button "Cancel" at bounding box center [570, 63] width 36 height 15
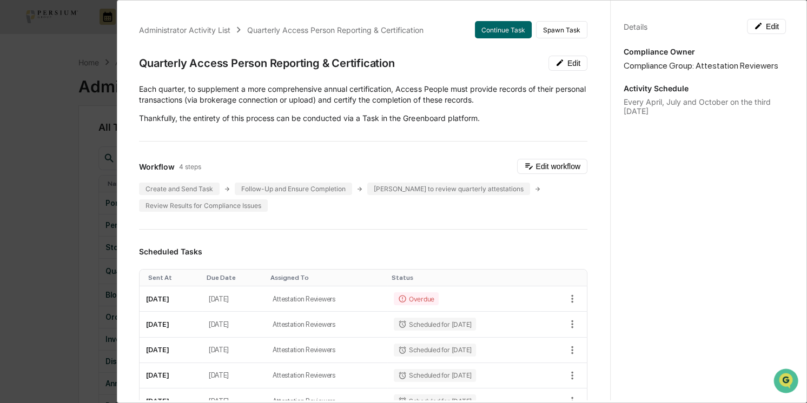
click at [630, 28] on div "Details" at bounding box center [636, 26] width 24 height 9
click at [16, 264] on div "Administrator Activity List Quarterly Access Person Reporting & Certification C…" at bounding box center [403, 201] width 807 height 403
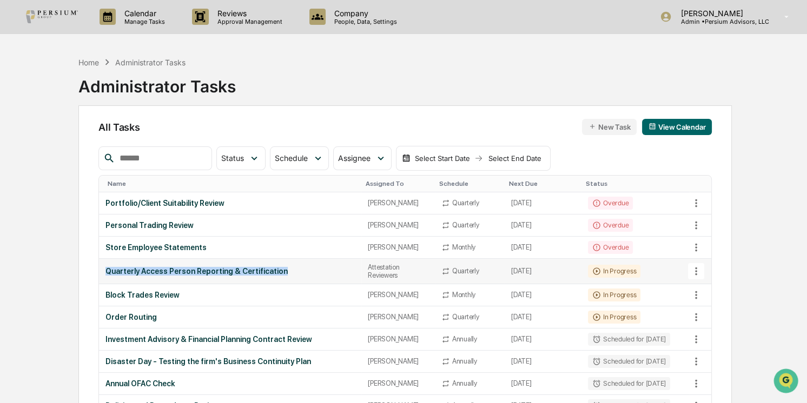
drag, startPoint x: 101, startPoint y: 271, endPoint x: 275, endPoint y: 270, distance: 174.1
click at [275, 270] on td "Quarterly Access Person Reporting & Certification" at bounding box center [230, 271] width 262 height 25
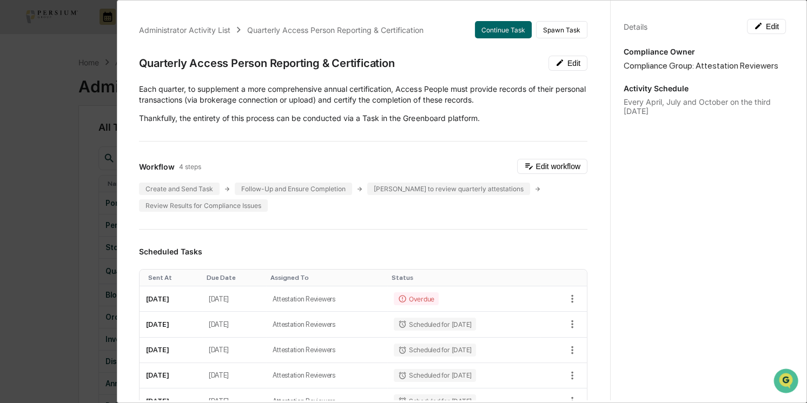
drag, startPoint x: 275, startPoint y: 270, endPoint x: 54, endPoint y: 270, distance: 220.7
click at [54, 270] on div "Administrator Activity List Quarterly Access Person Reporting & Certification C…" at bounding box center [403, 201] width 807 height 403
click at [65, 274] on div "Administrator Activity List Quarterly Access Person Reporting & Certification C…" at bounding box center [403, 201] width 807 height 403
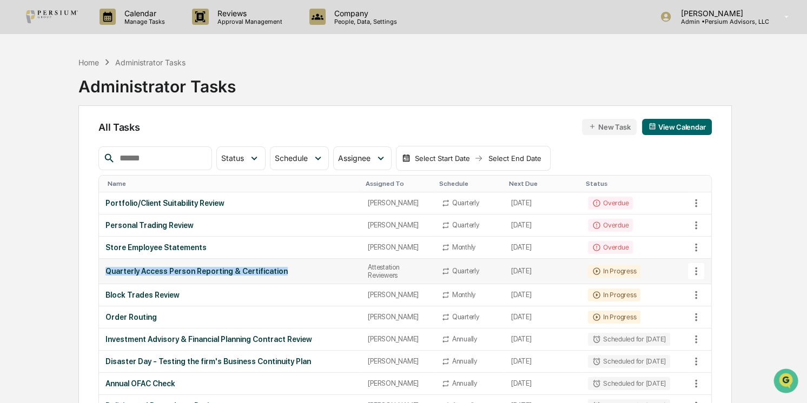
drag, startPoint x: 102, startPoint y: 271, endPoint x: 273, endPoint y: 272, distance: 171.4
click at [273, 272] on td "Quarterly Access Person Reporting & Certification" at bounding box center [230, 271] width 262 height 25
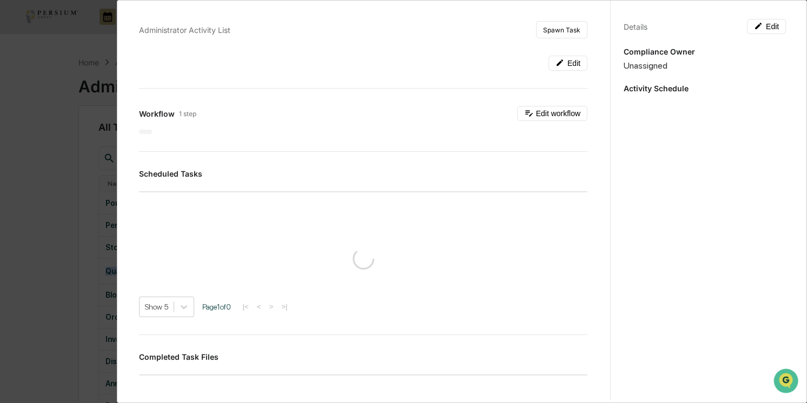
copy div "Quarterly Access Person Reporting & Certification"
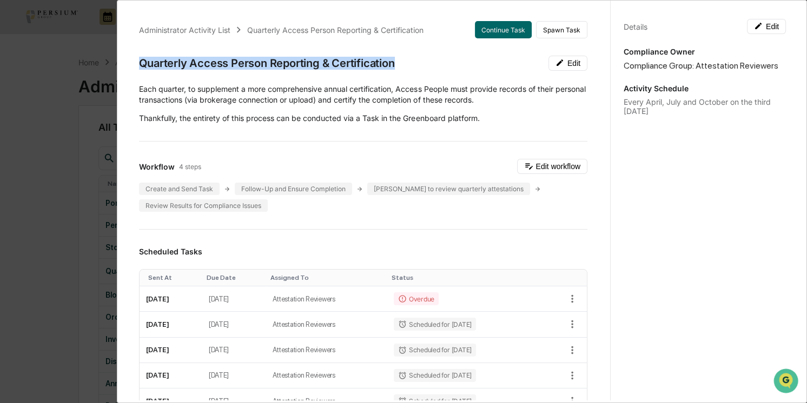
drag, startPoint x: 141, startPoint y: 62, endPoint x: 449, endPoint y: 56, distance: 308.3
click at [449, 56] on div "Quarterly Access Person Reporting & Certification Edit" at bounding box center [363, 63] width 448 height 15
copy div "Quarterly Access Person Reporting & Certification"
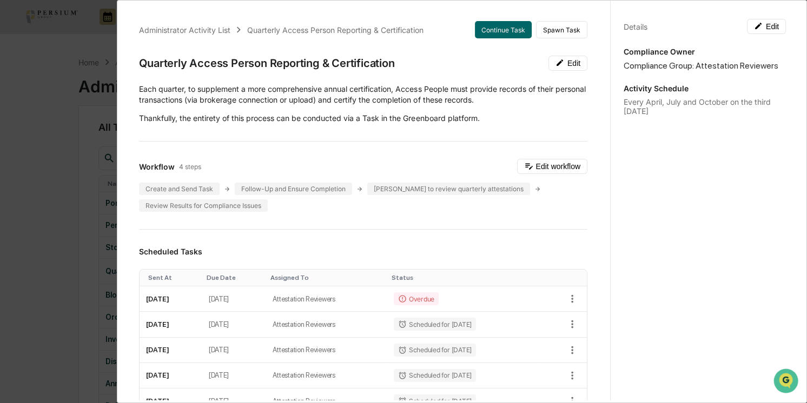
click at [87, 141] on div "Administrator Activity List Quarterly Access Person Reporting & Certification C…" at bounding box center [403, 201] width 807 height 403
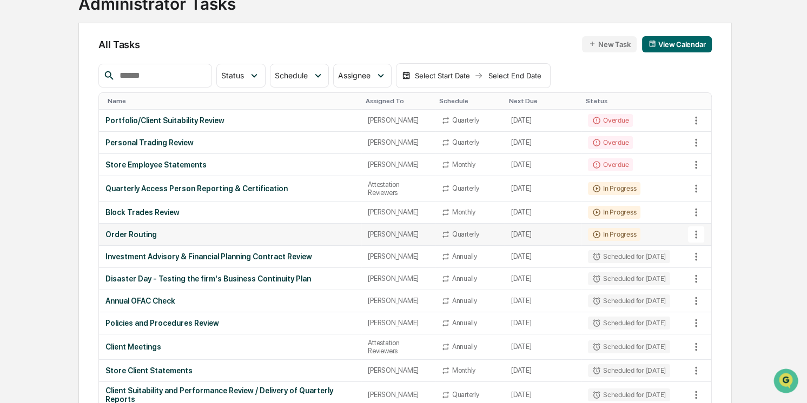
scroll to position [98, 0]
